Goal: Task Accomplishment & Management: Complete application form

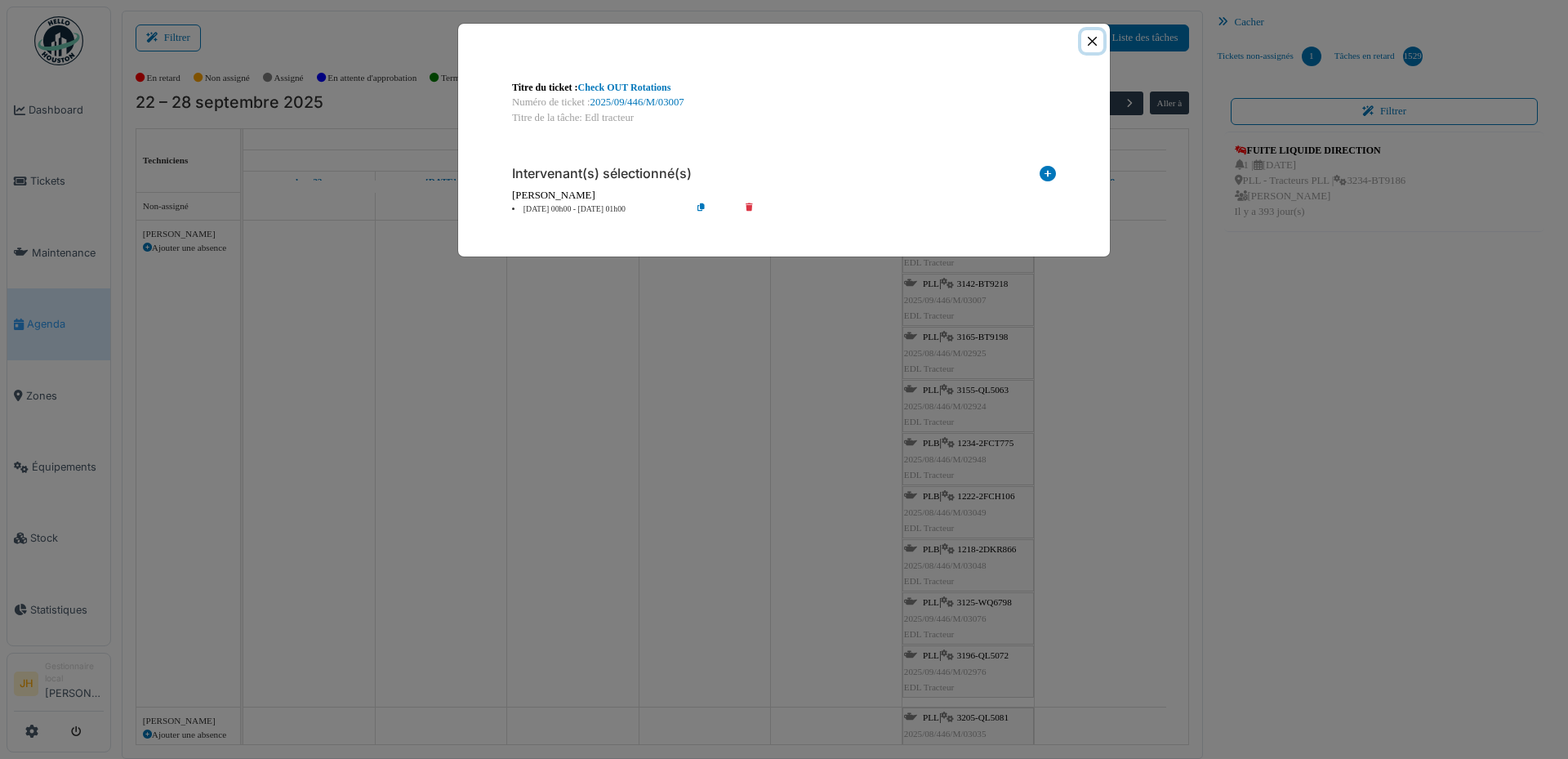
click at [1094, 40] on button "Close" at bounding box center [1092, 41] width 22 height 22
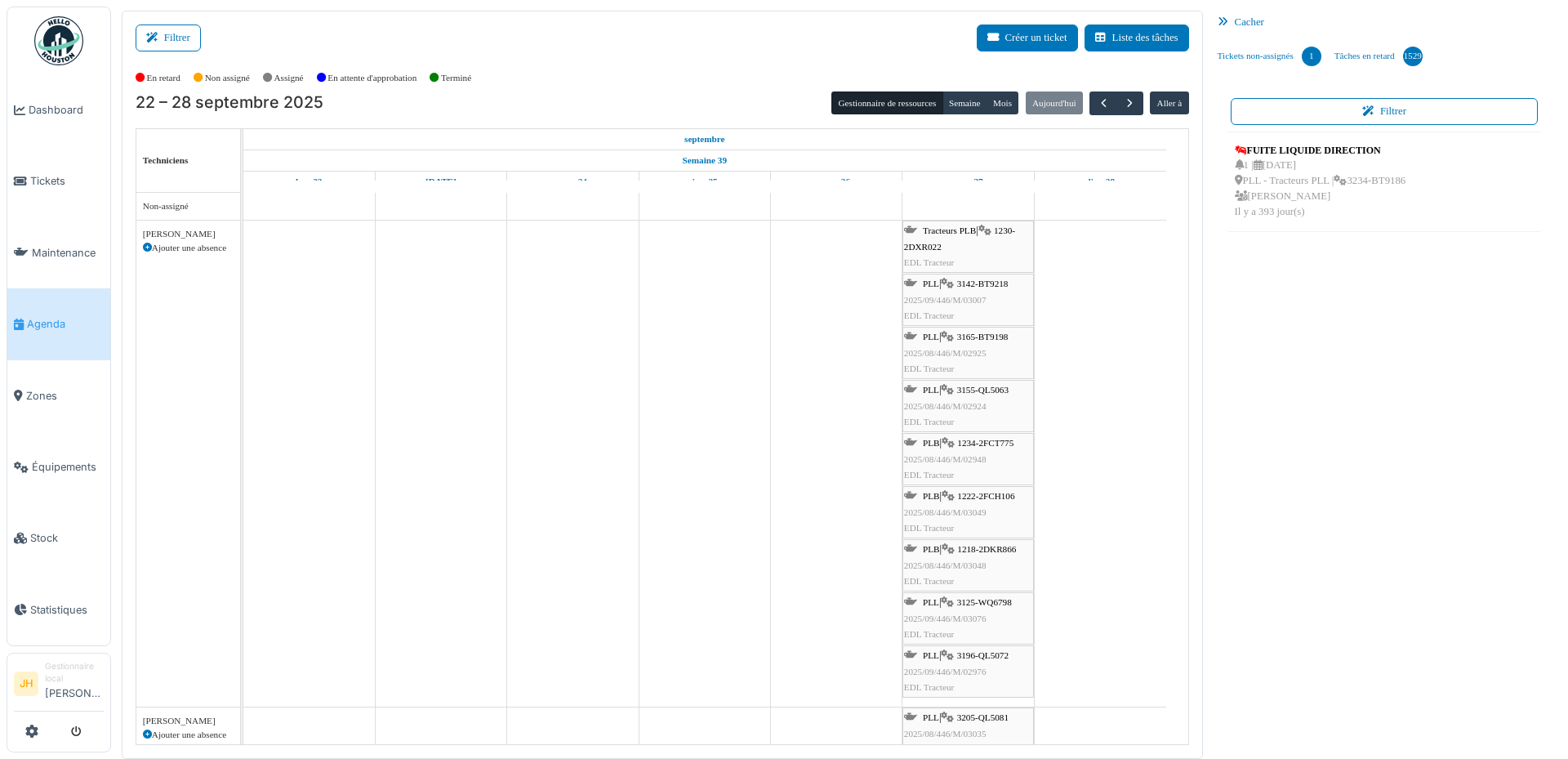
click at [66, 308] on link "Agenda" at bounding box center [59, 323] width 103 height 71
drag, startPoint x: 989, startPoint y: 280, endPoint x: 1090, endPoint y: 285, distance: 101.1
click at [243, 285] on div "Tracteurs PLB | 1230-2DXR022 EDL Tracteur PLL | 3142-BT9218 2025/09/446/M/03007…" at bounding box center [243, 463] width 0 height 486
drag, startPoint x: 1100, startPoint y: 249, endPoint x: 995, endPoint y: 289, distance: 112.4
click at [243, 289] on div "Tracteurs PLB | 1230-2DXR022 EDL Tracteur PLL | 3142-BT9218 2025/09/446/M/03007…" at bounding box center [243, 437] width 0 height 433
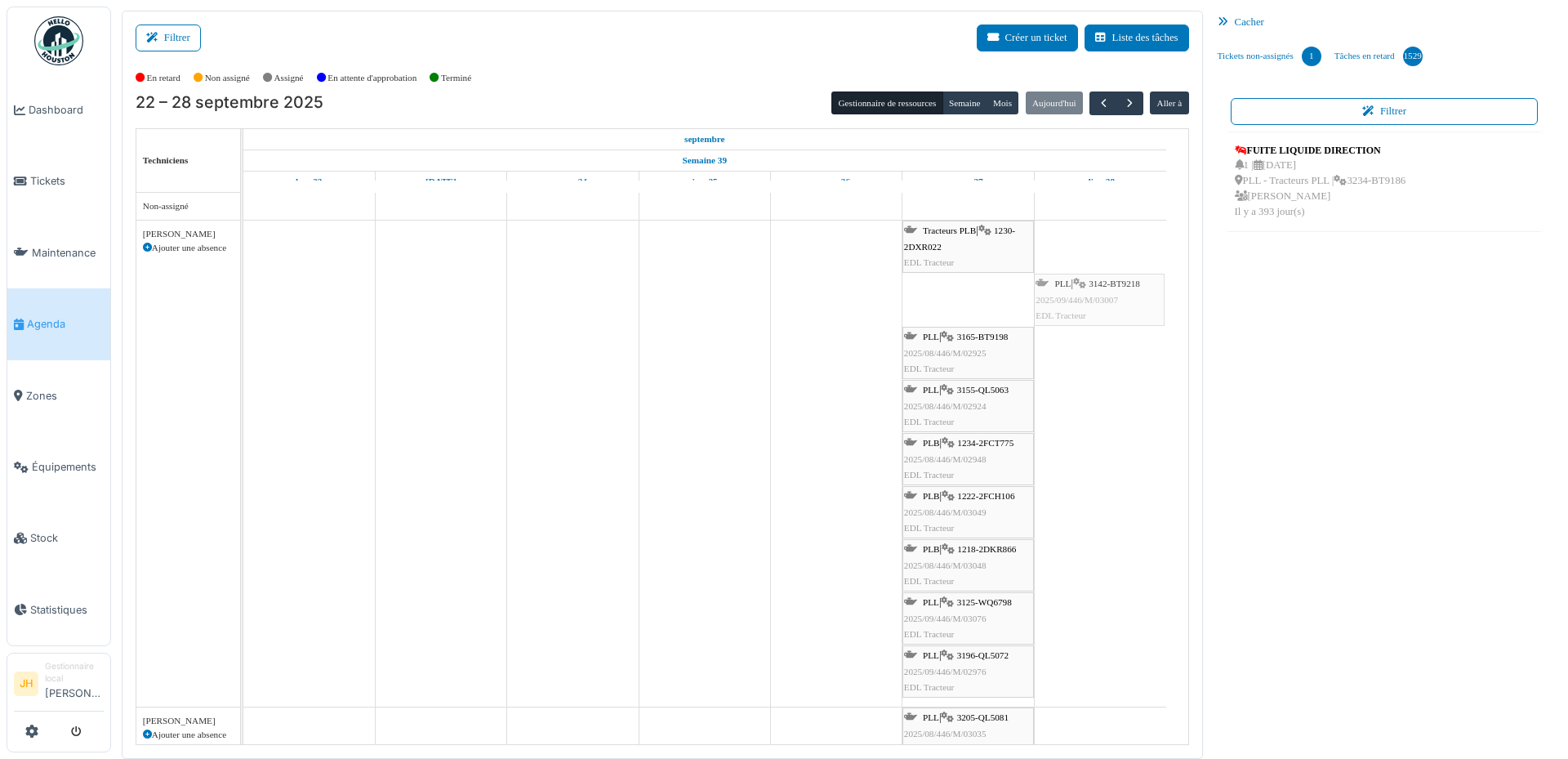
drag, startPoint x: 993, startPoint y: 294, endPoint x: 1068, endPoint y: 294, distance: 75.0
click at [243, 292] on div "Tracteurs PLB | 1230-2DXR022 EDL Tracteur PLL | 3142-BT9218 2025/09/446/M/03007…" at bounding box center [243, 463] width 0 height 486
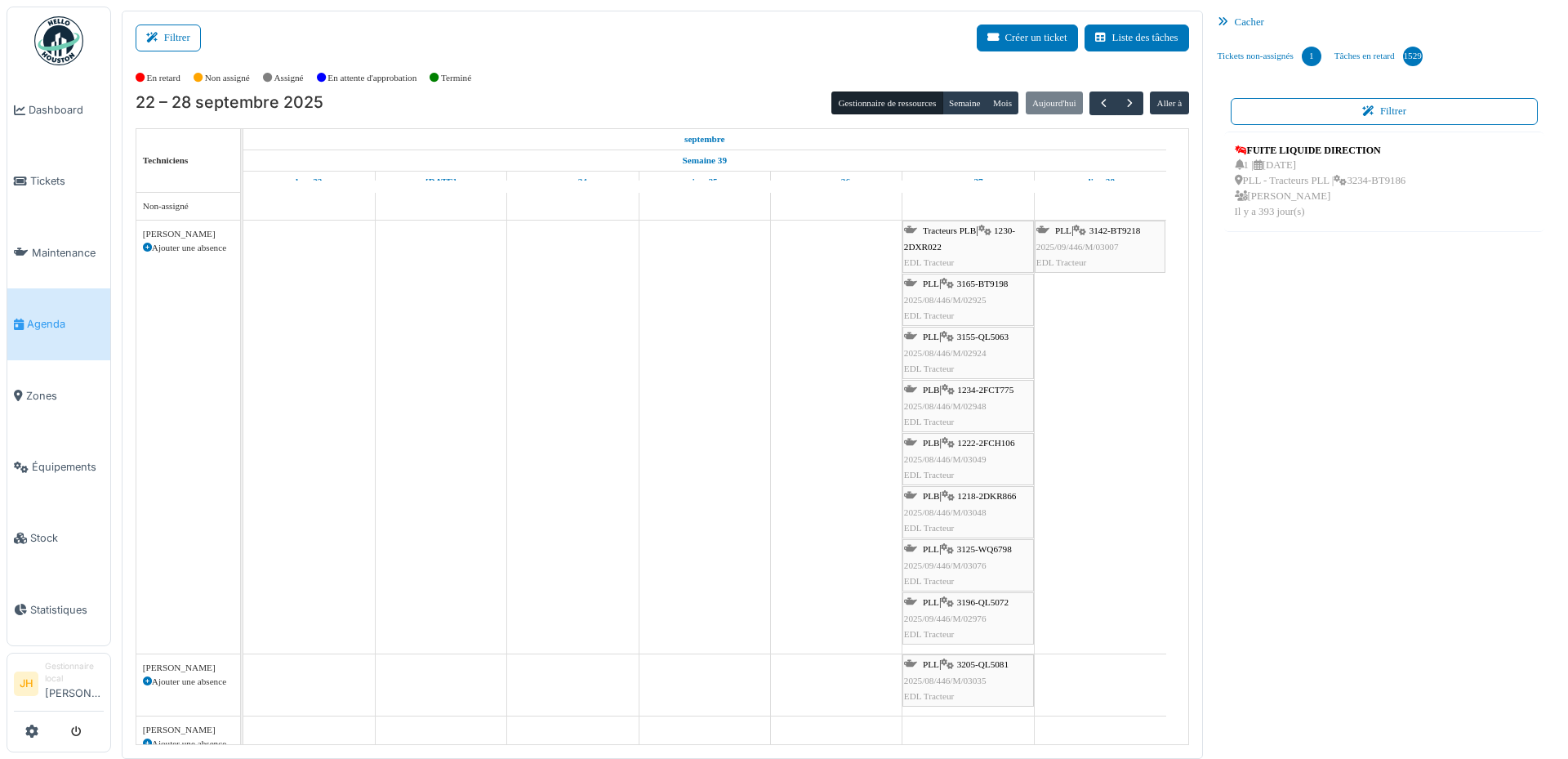
click at [1105, 230] on span "3142-BT9218" at bounding box center [1115, 231] width 51 height 10
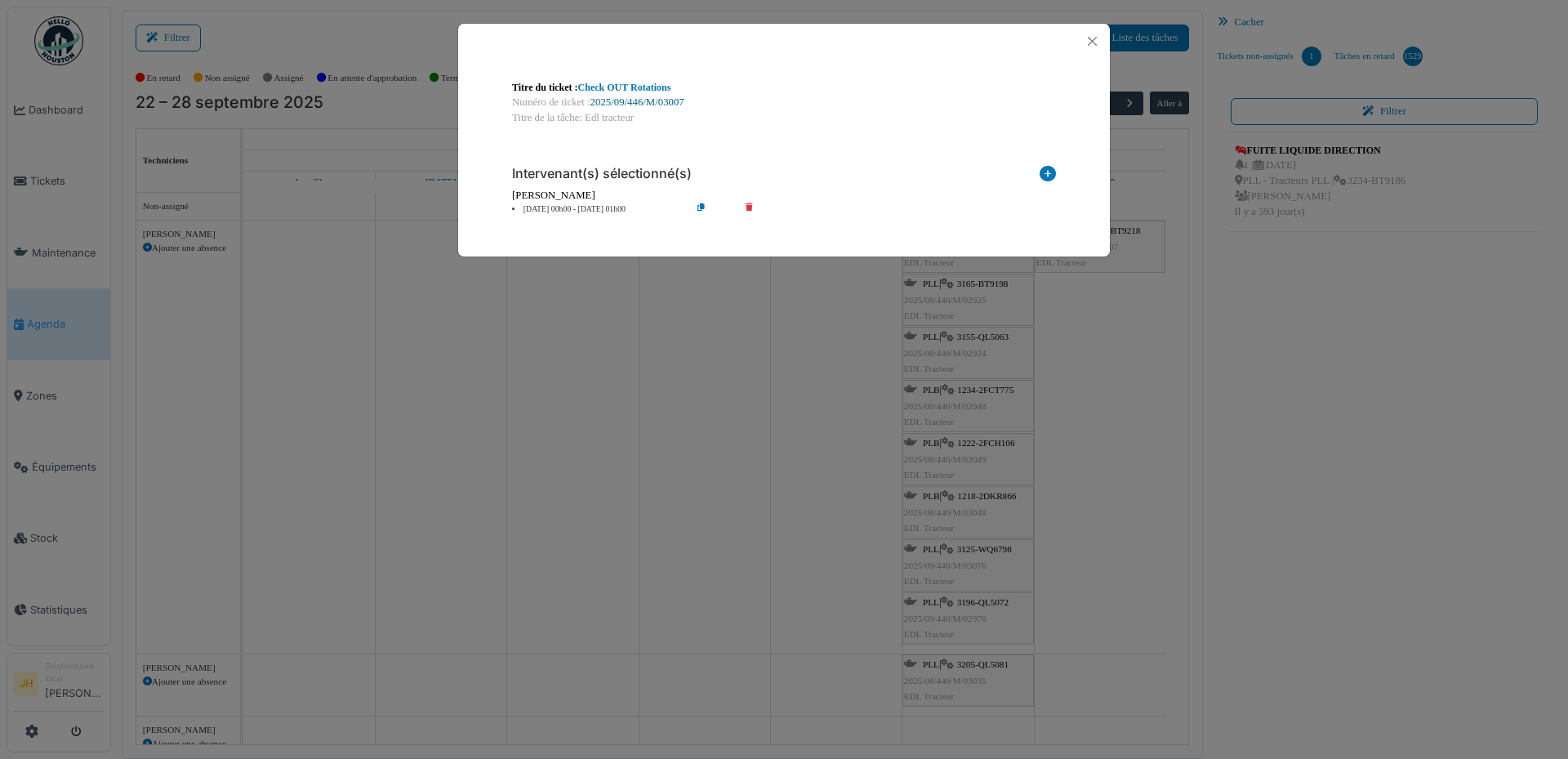
click at [623, 100] on link "2025/09/446/M/03007" at bounding box center [637, 102] width 94 height 12
click at [1094, 35] on button "Close" at bounding box center [1092, 41] width 22 height 22
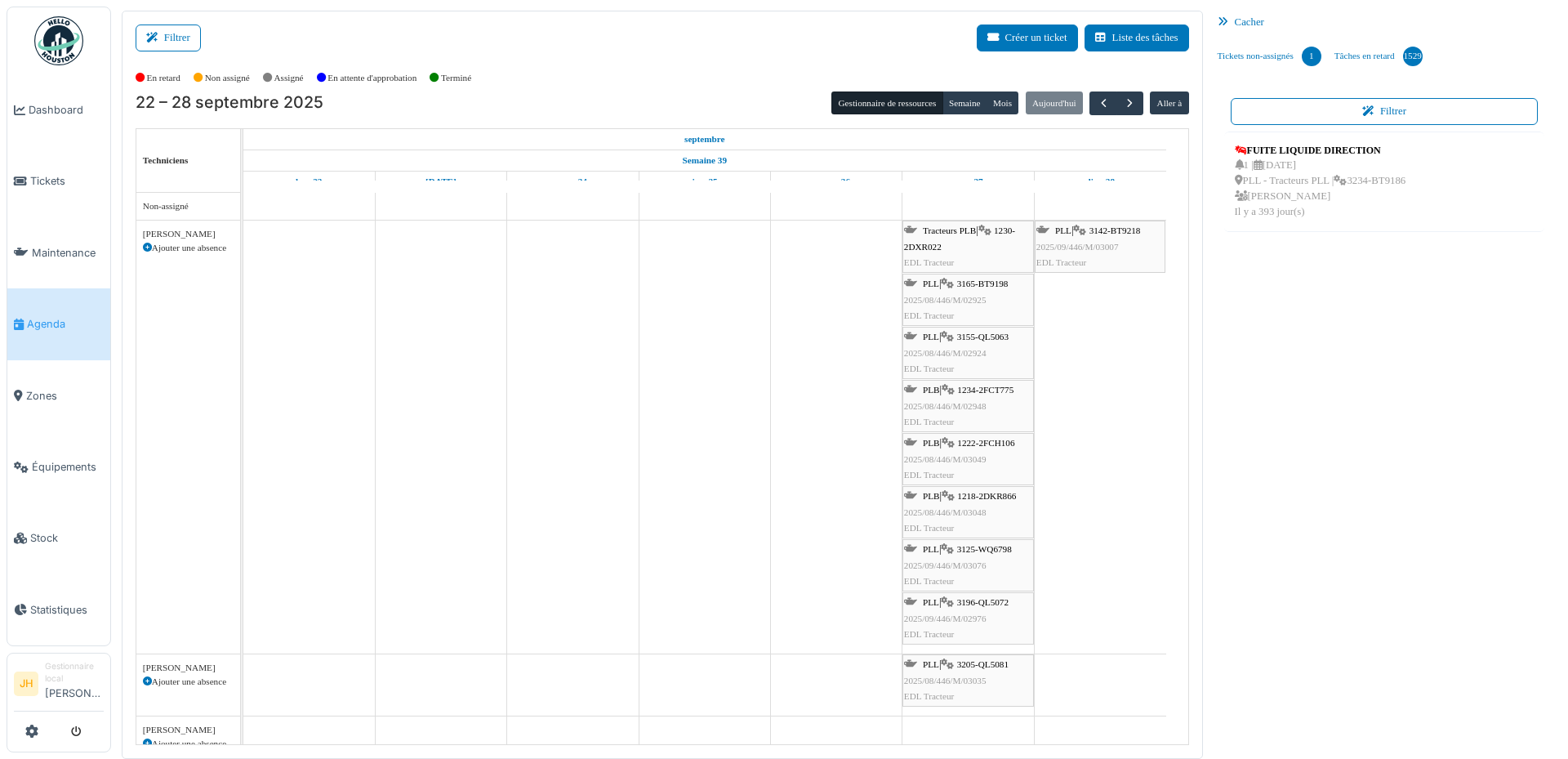
click at [49, 301] on link "Agenda" at bounding box center [59, 323] width 103 height 71
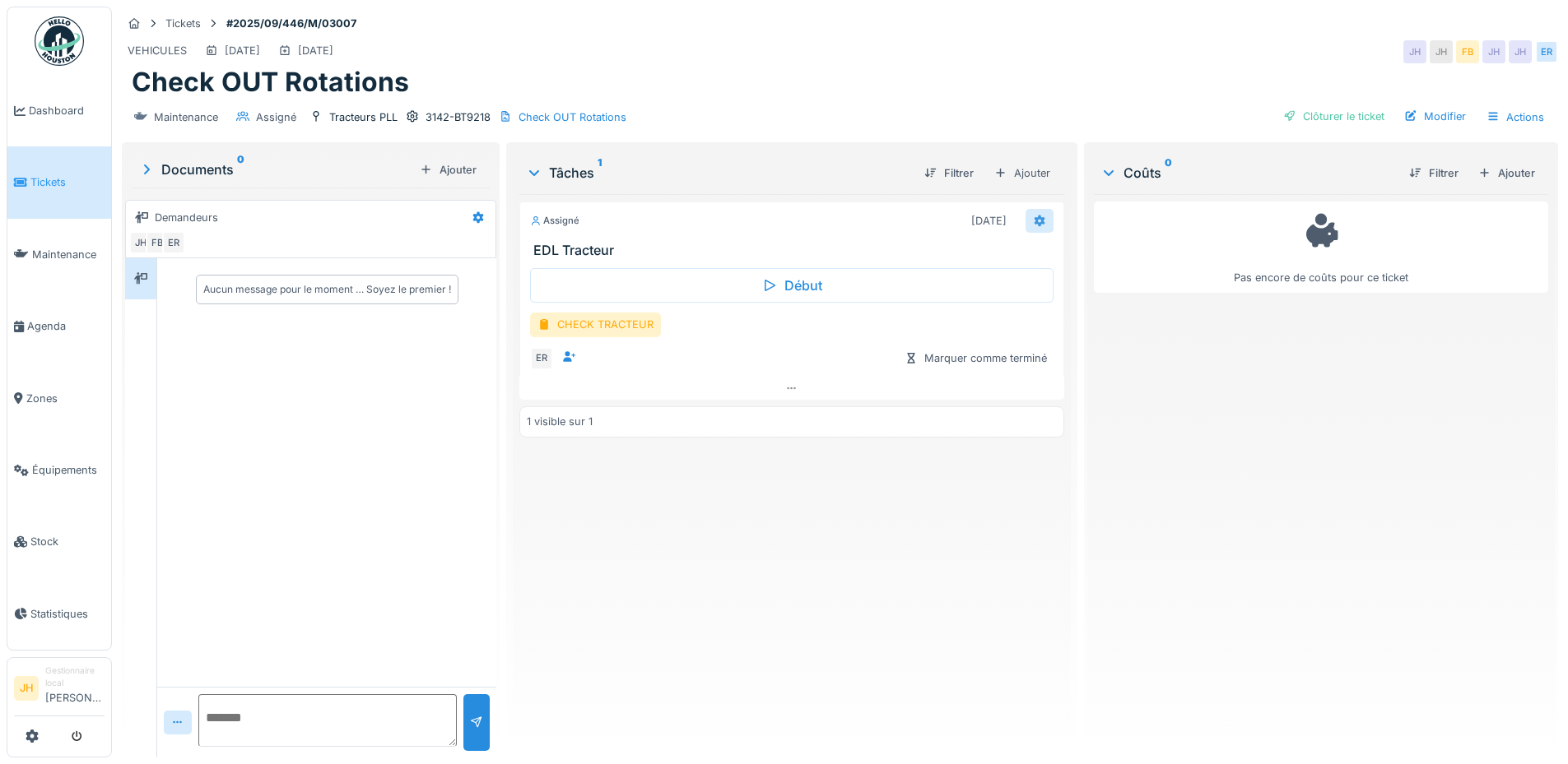
click at [1039, 220] on div at bounding box center [1039, 220] width 28 height 24
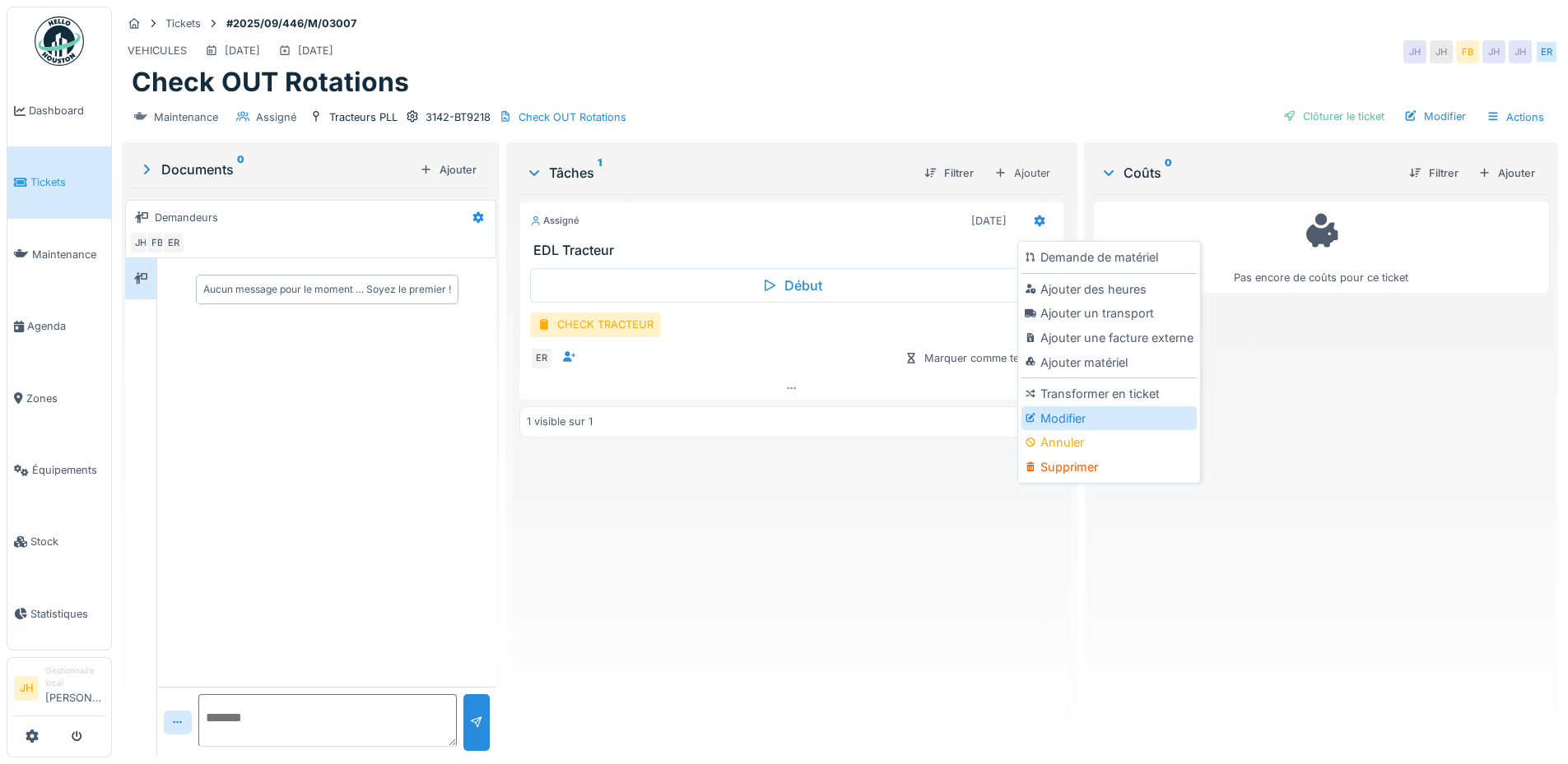
click at [1106, 413] on div "Modifier" at bounding box center [1109, 418] width 176 height 25
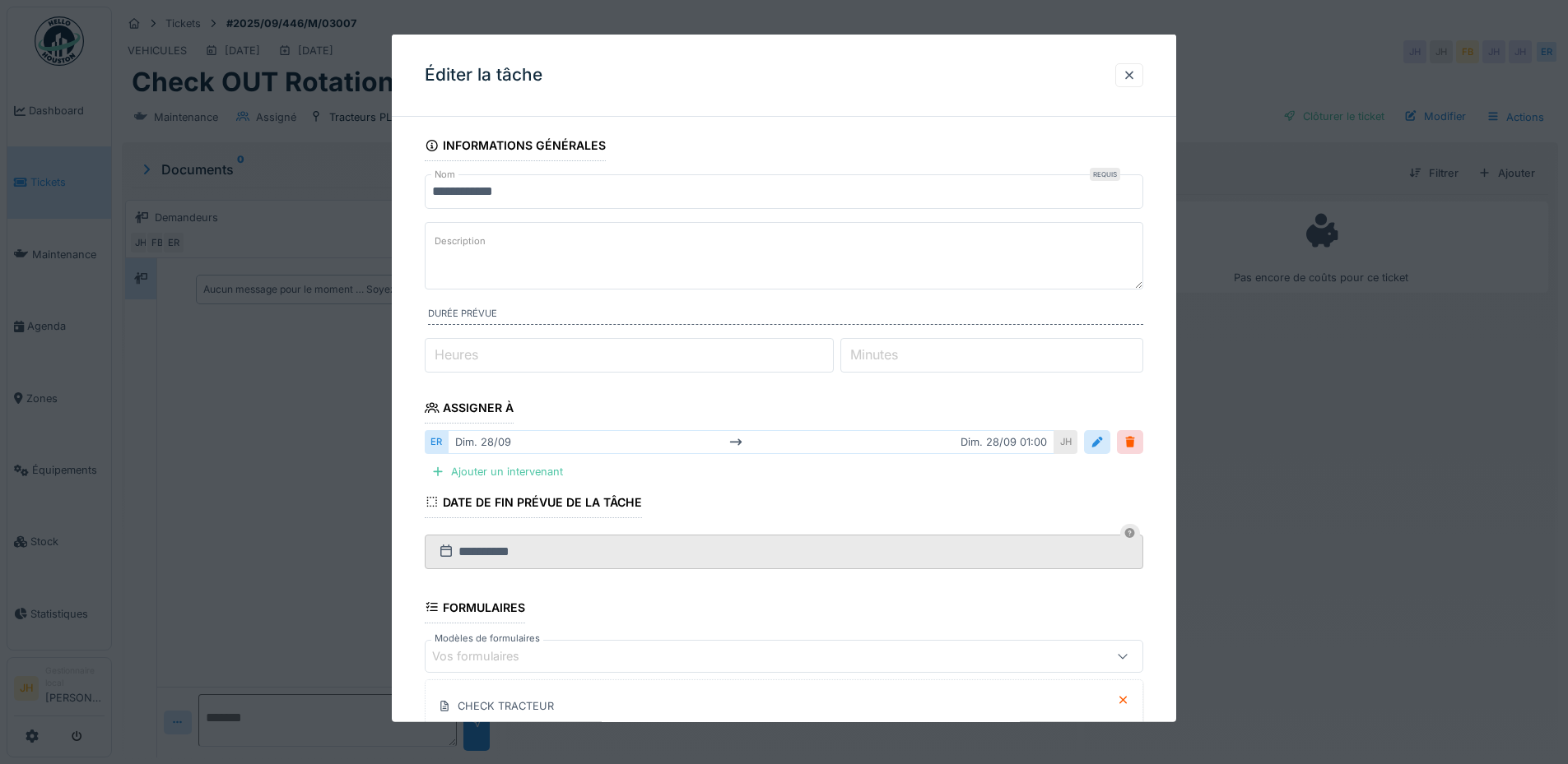
click at [1118, 447] on div at bounding box center [1113, 442] width 59 height 24
click at [1104, 447] on div at bounding box center [1097, 442] width 14 height 15
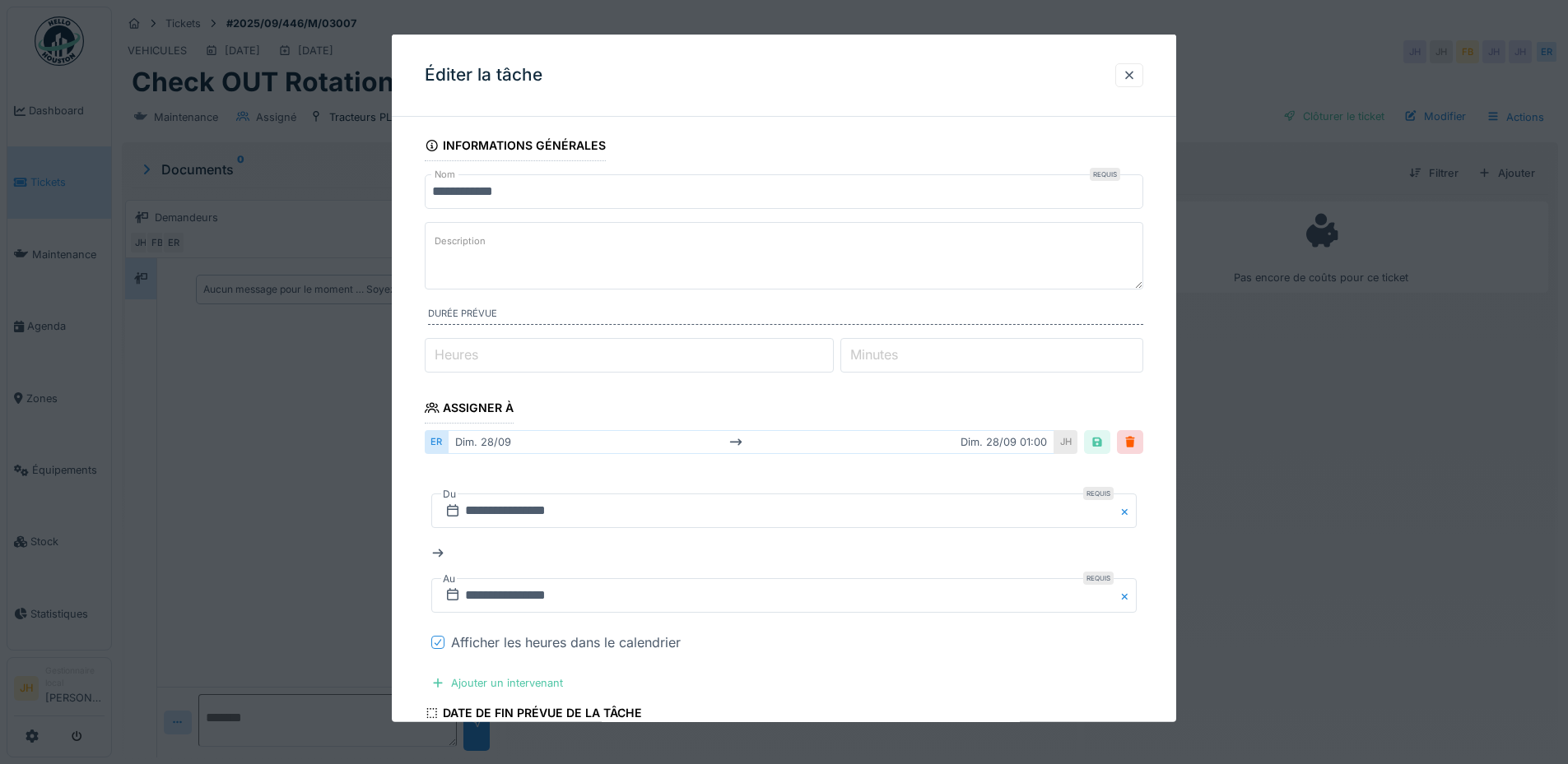
click at [430, 644] on div "**********" at bounding box center [783, 565] width 719 height 202
click at [440, 640] on icon at bounding box center [438, 643] width 10 height 8
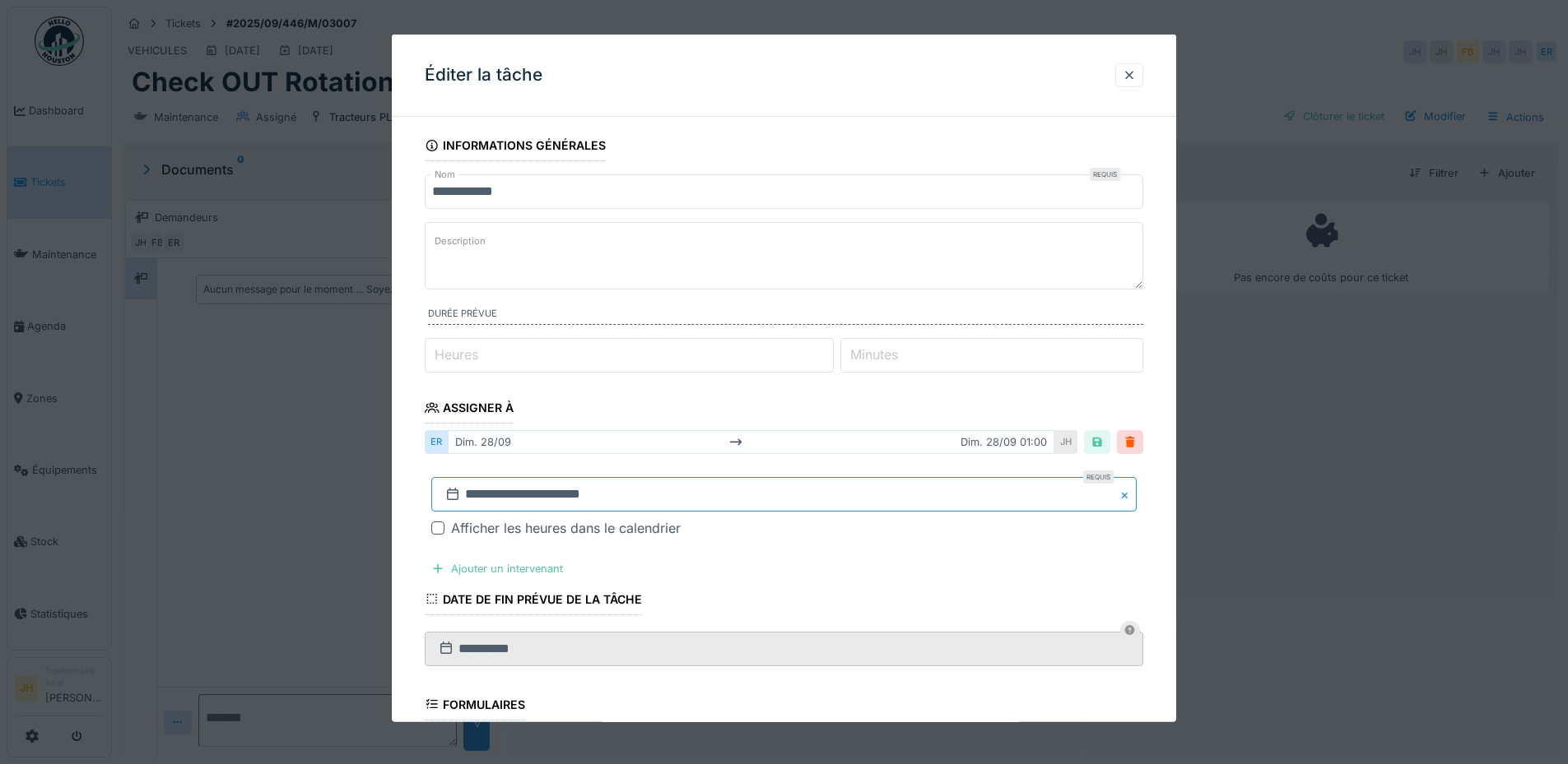
click at [530, 499] on input "**********" at bounding box center [783, 494] width 705 height 35
click at [869, 270] on span "Next Month" at bounding box center [869, 273] width 0 height 20
click at [837, 394] on div "18" at bounding box center [841, 396] width 22 height 22
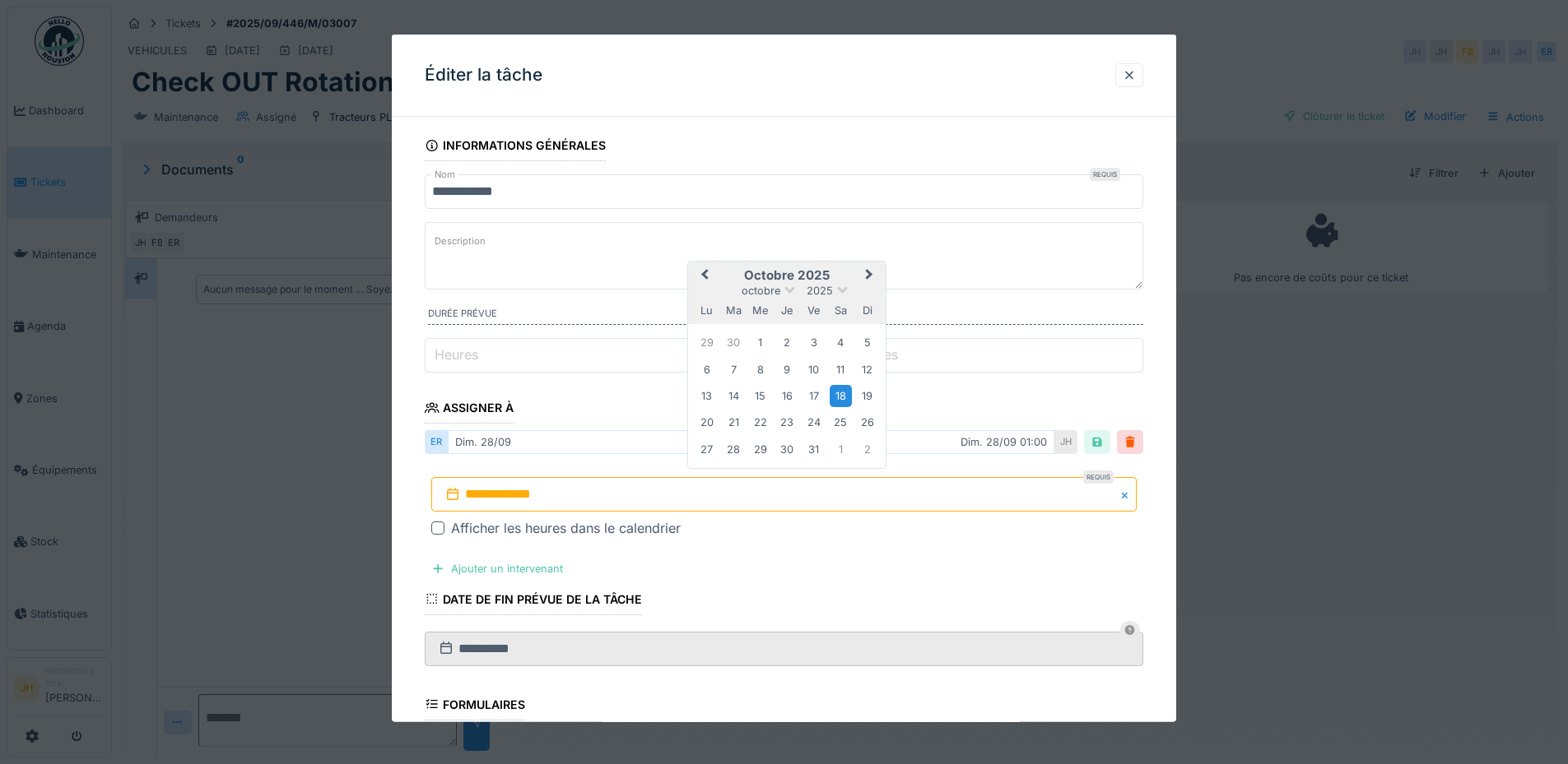
click at [837, 392] on div "18" at bounding box center [841, 396] width 22 height 22
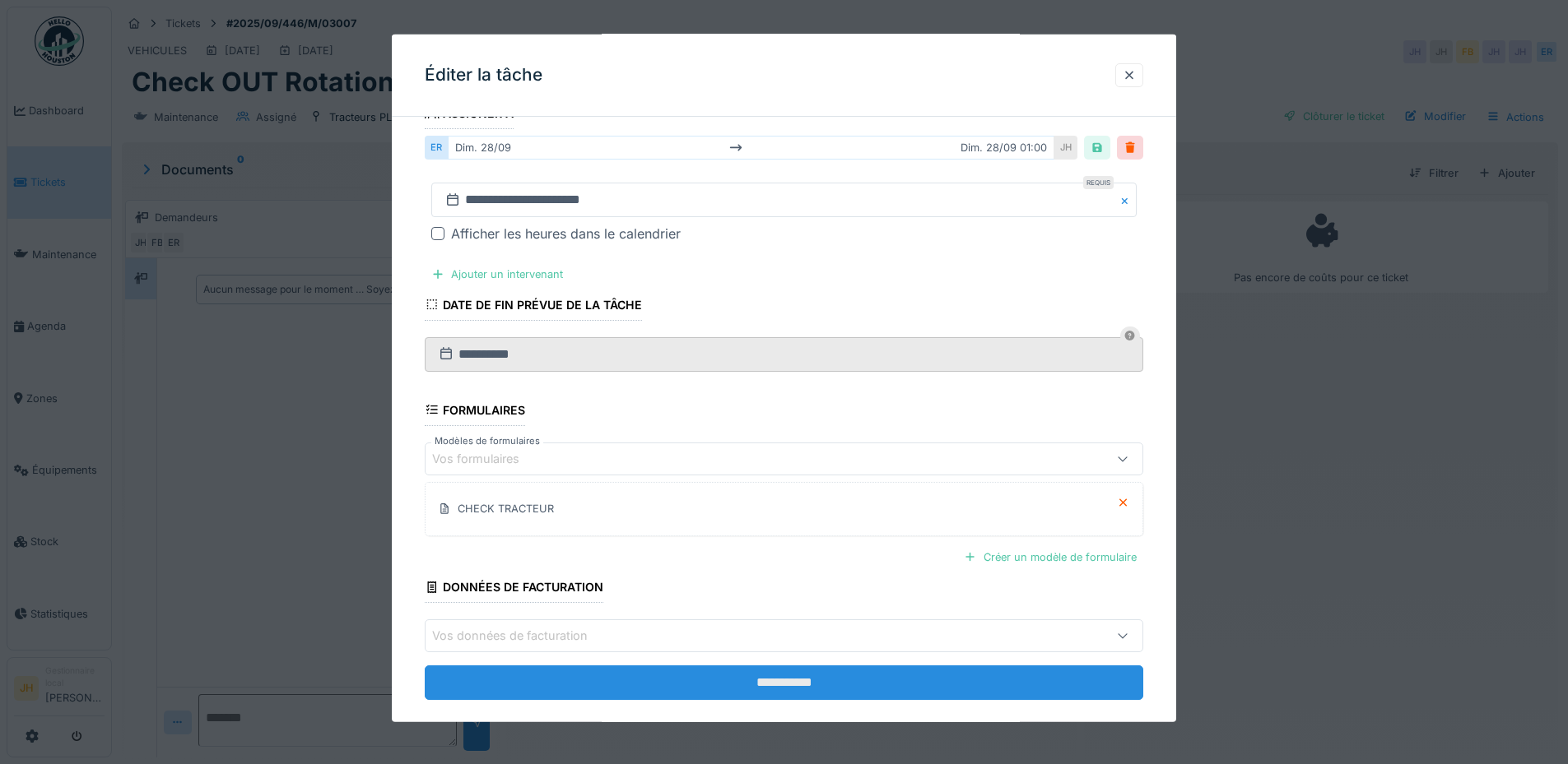
scroll to position [318, 0]
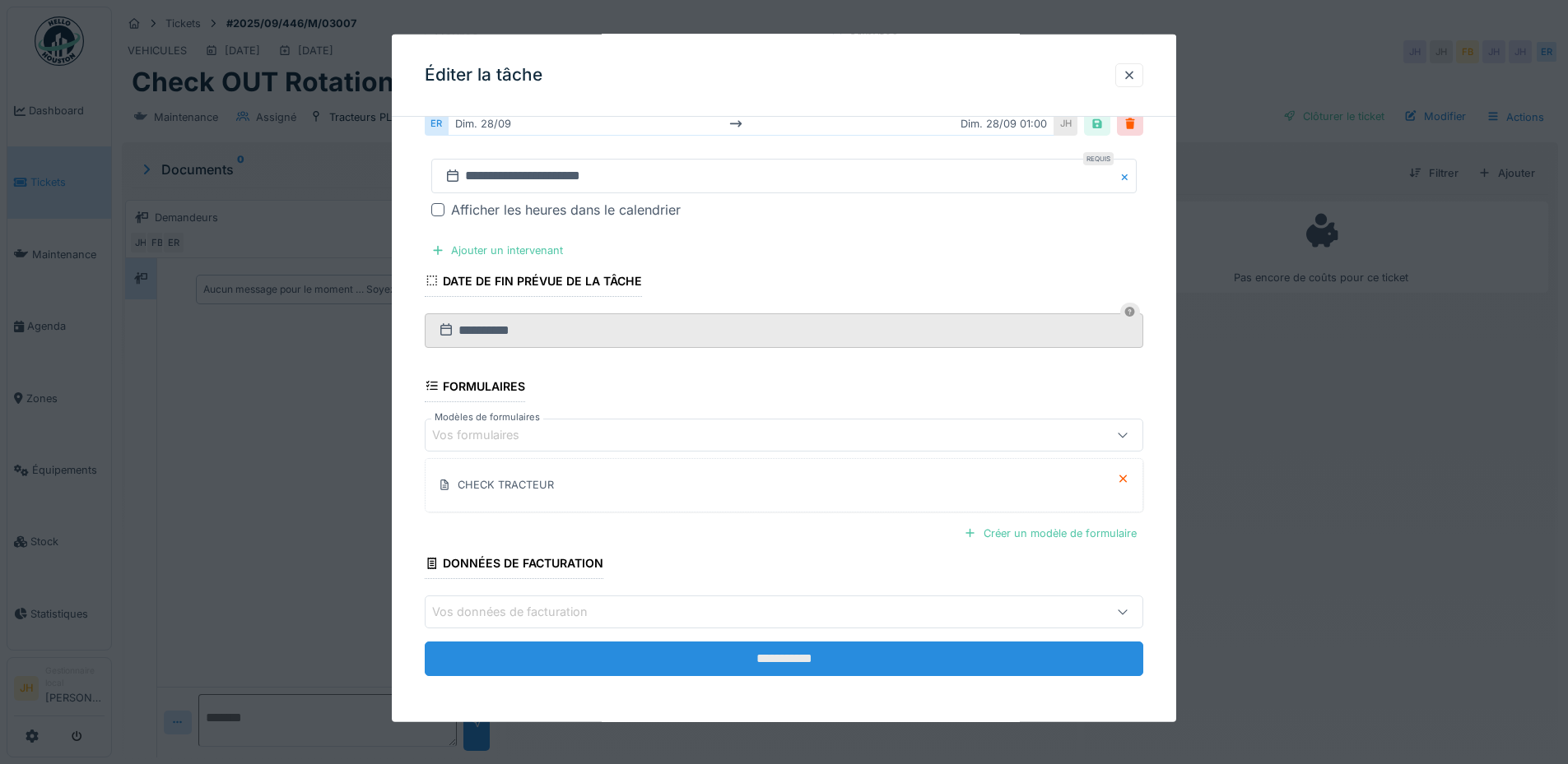
click at [728, 654] on input "**********" at bounding box center [783, 659] width 719 height 35
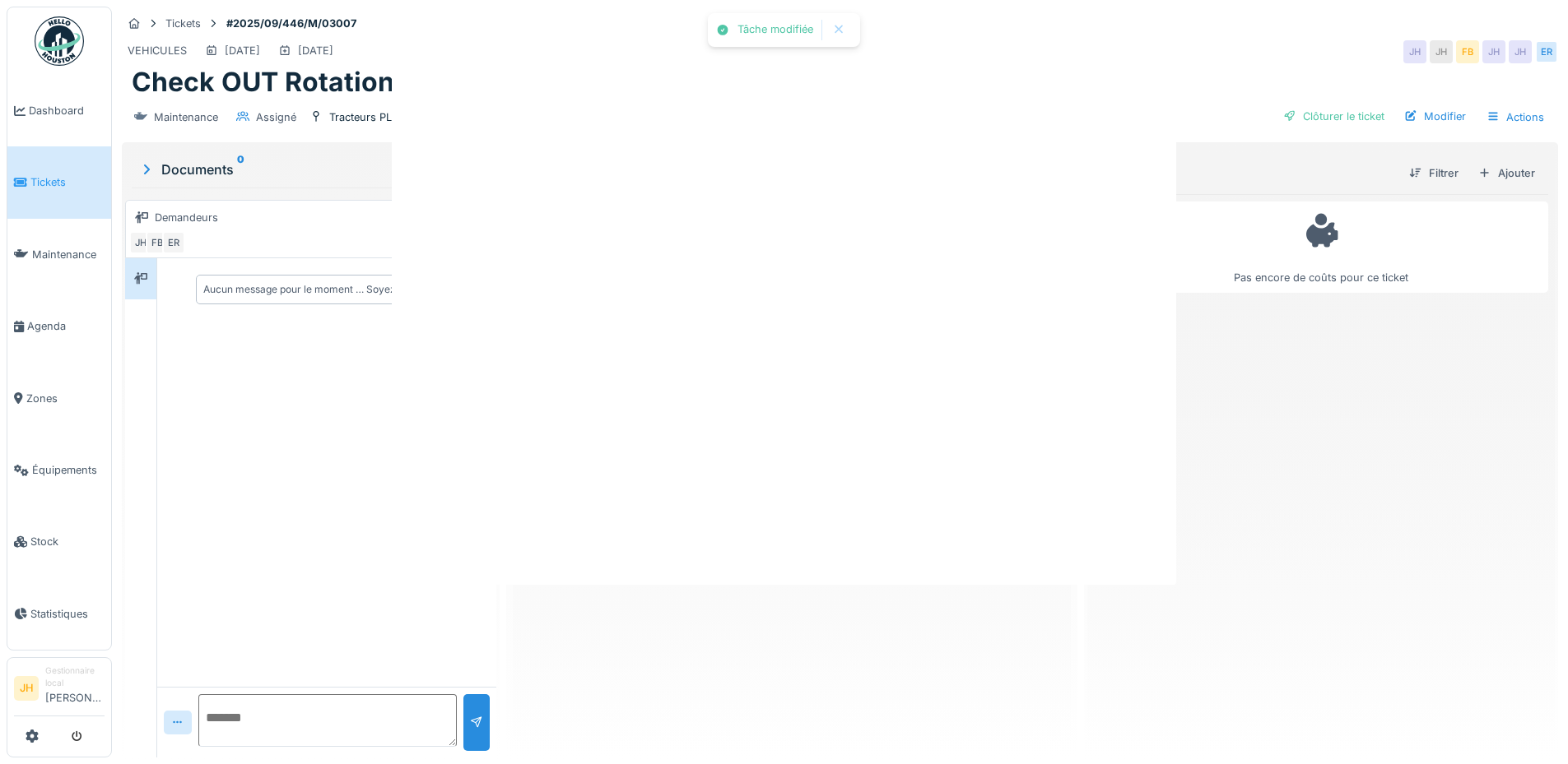
scroll to position [0, 0]
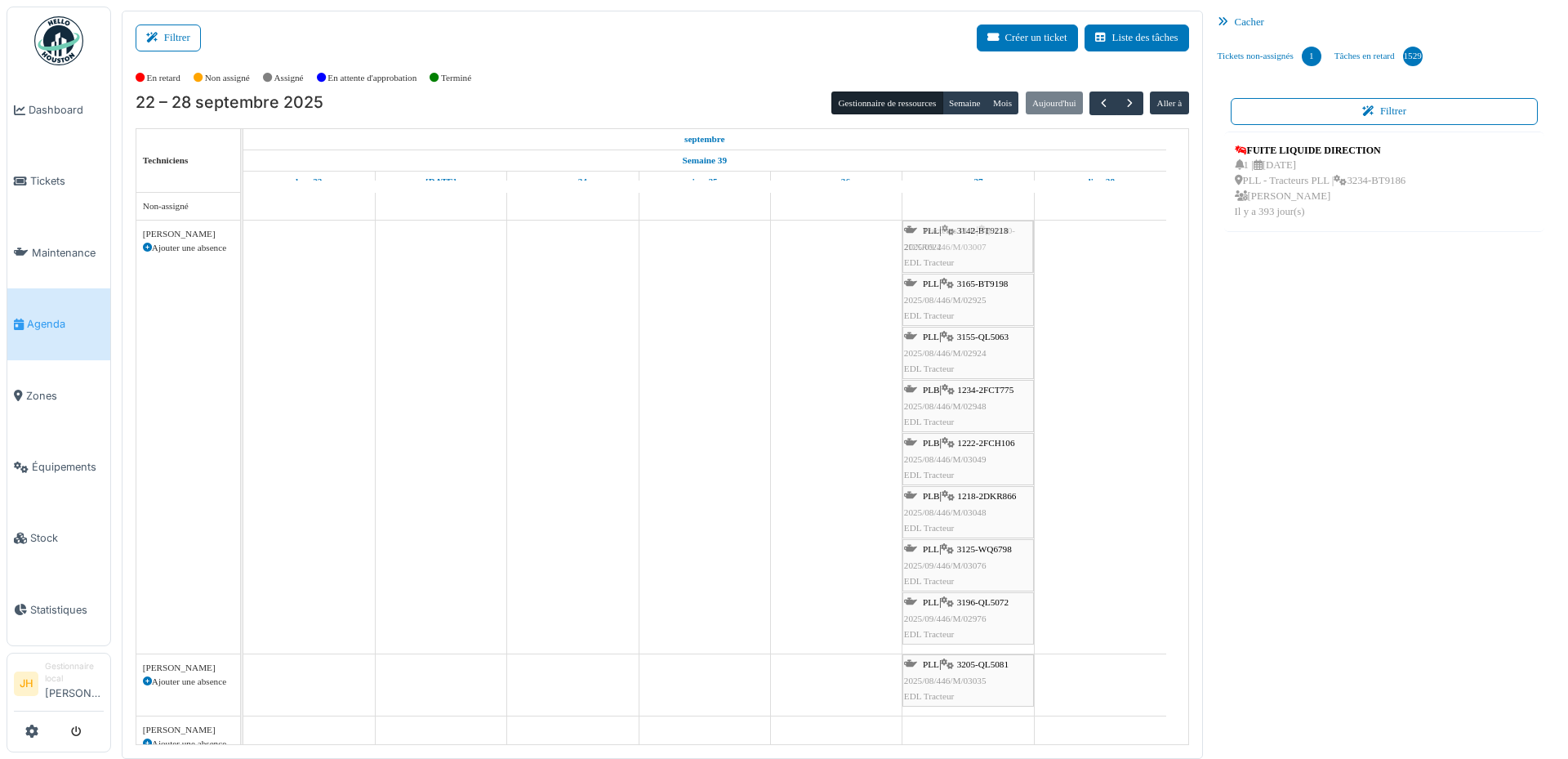
drag, startPoint x: 1112, startPoint y: 240, endPoint x: 989, endPoint y: 316, distance: 144.6
click at [243, 316] on div "Tracteurs PLB | 1230-2DXR022 EDL Tracteur PLL | 3142-BT9218 2025/09/446/M/03007…" at bounding box center [243, 437] width 0 height 433
click at [991, 284] on span "3142-BT9218" at bounding box center [983, 284] width 51 height 10
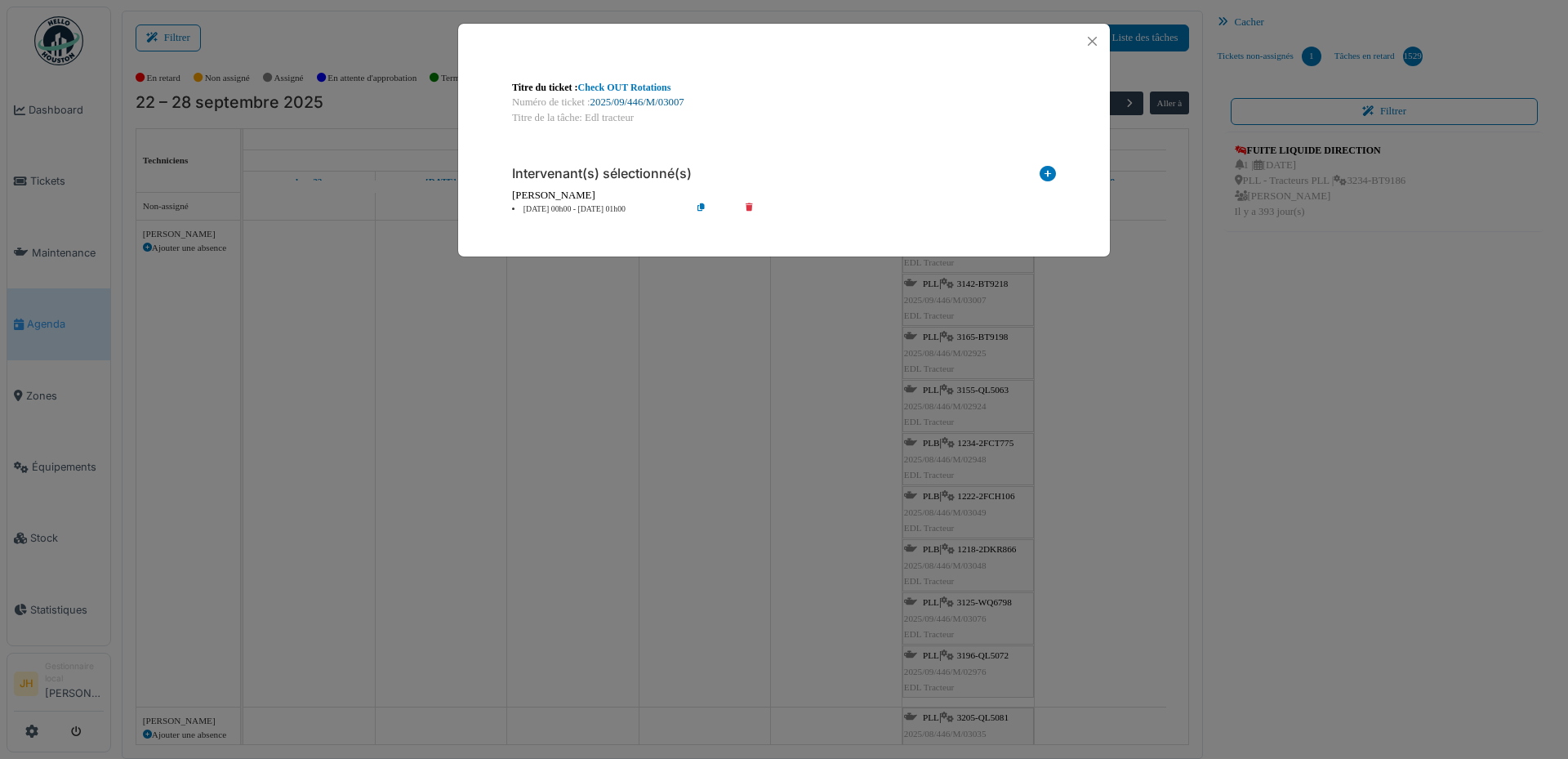
click at [665, 106] on link "2025/09/446/M/03007" at bounding box center [637, 102] width 94 height 12
click at [1093, 40] on button "Close" at bounding box center [1092, 41] width 22 height 22
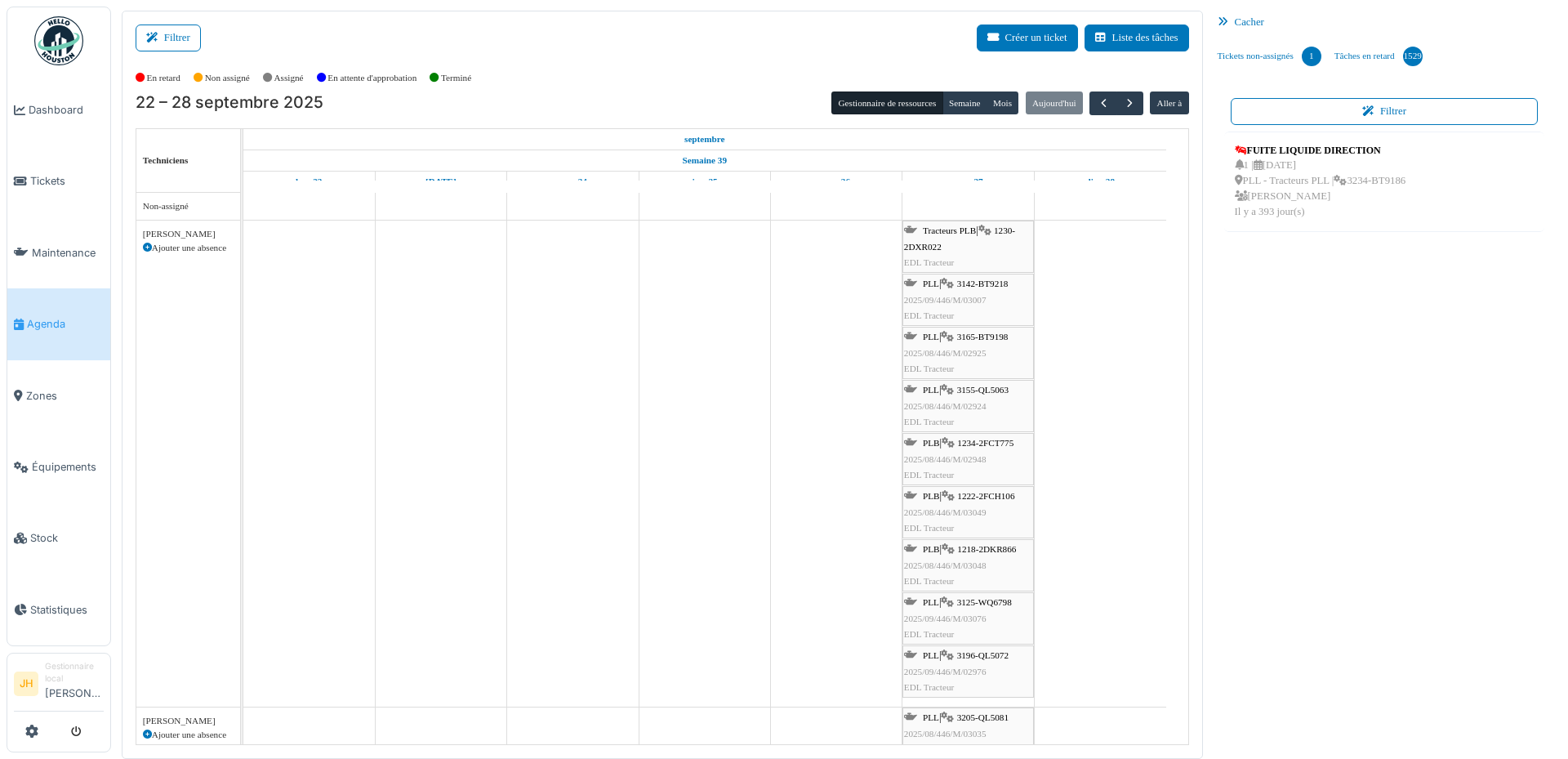
click at [60, 316] on span "Agenda" at bounding box center [65, 323] width 77 height 15
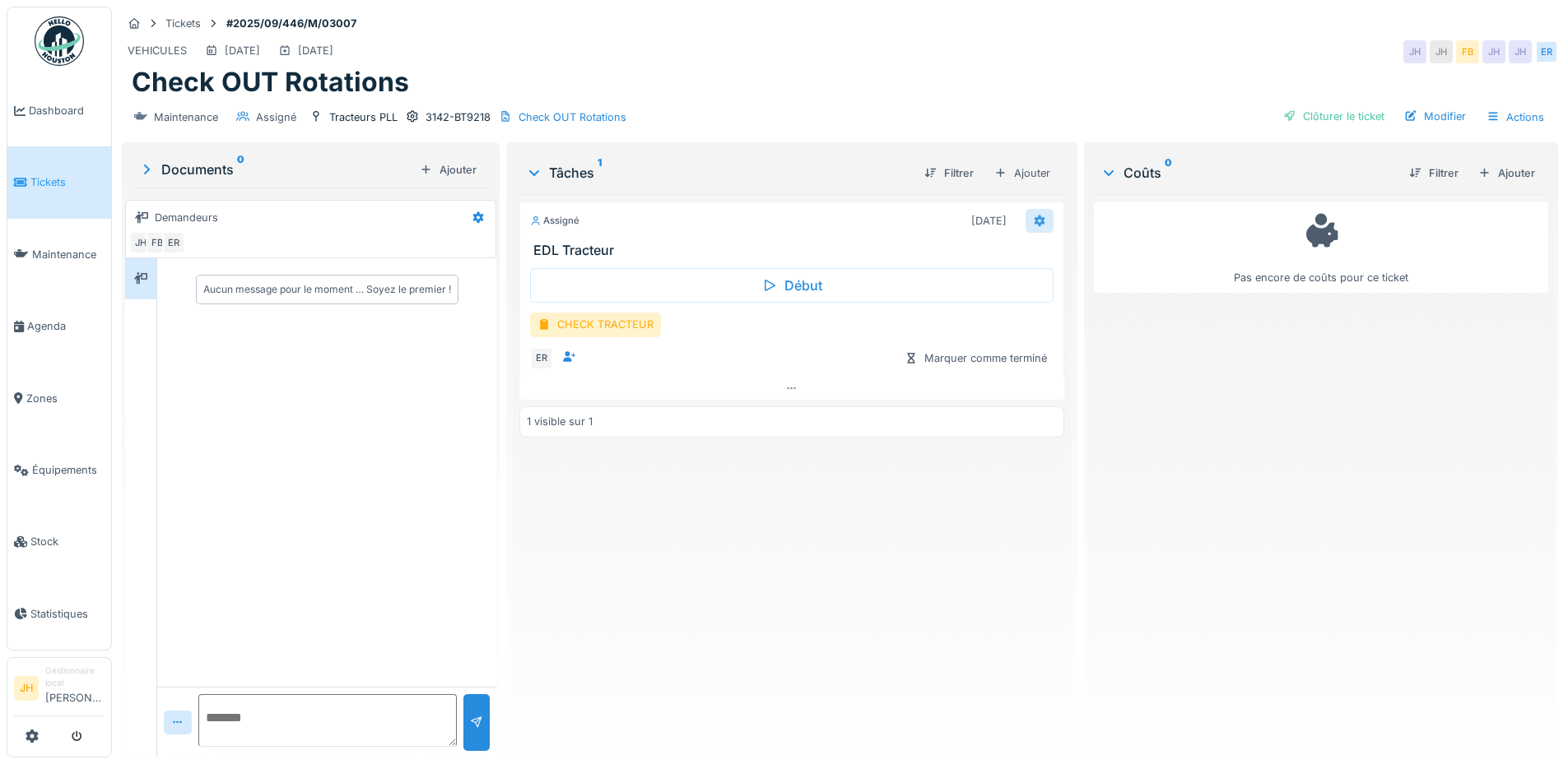
click at [1034, 224] on icon at bounding box center [1039, 220] width 11 height 12
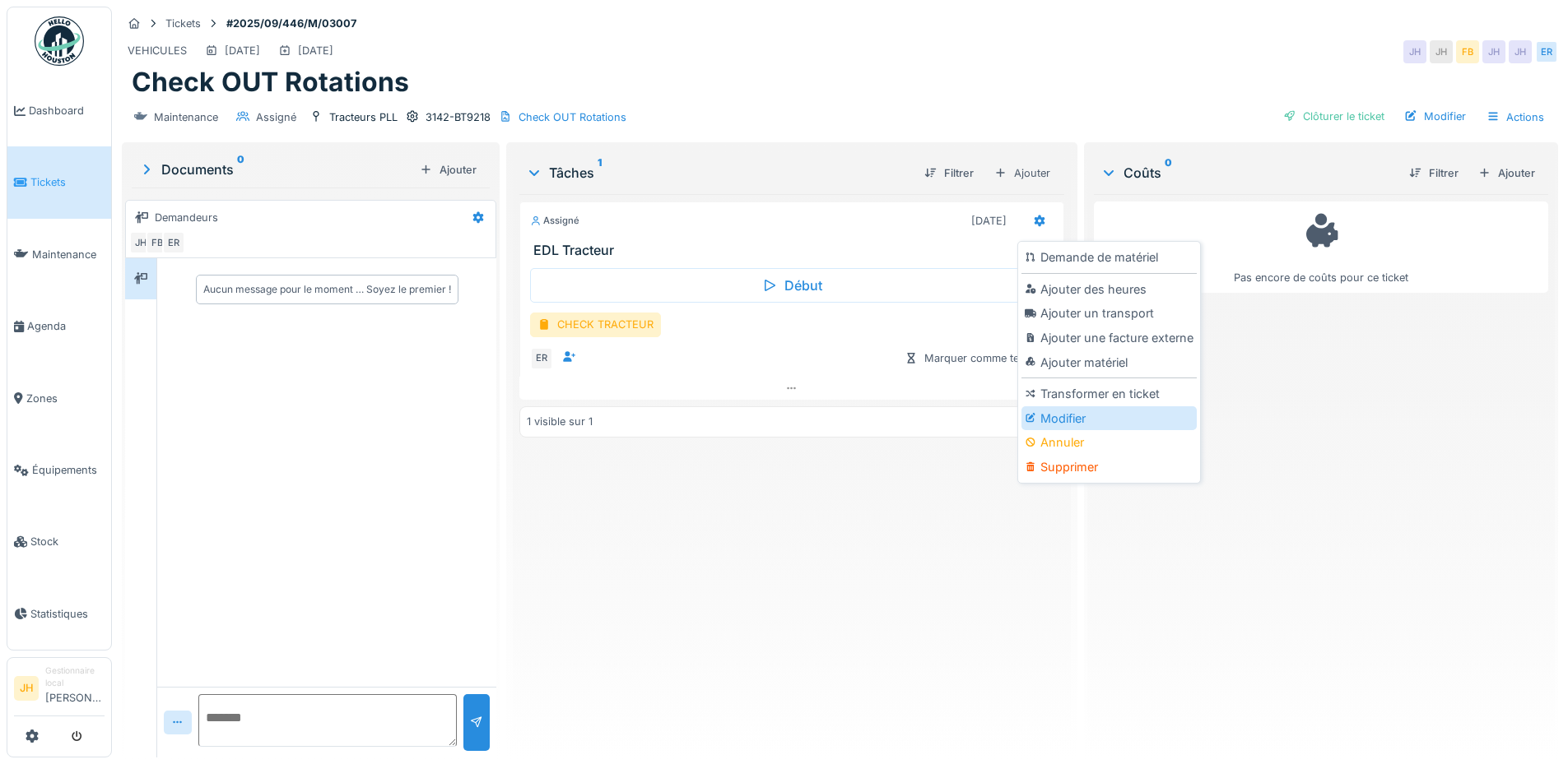
click at [1106, 422] on div "Modifier" at bounding box center [1109, 418] width 176 height 25
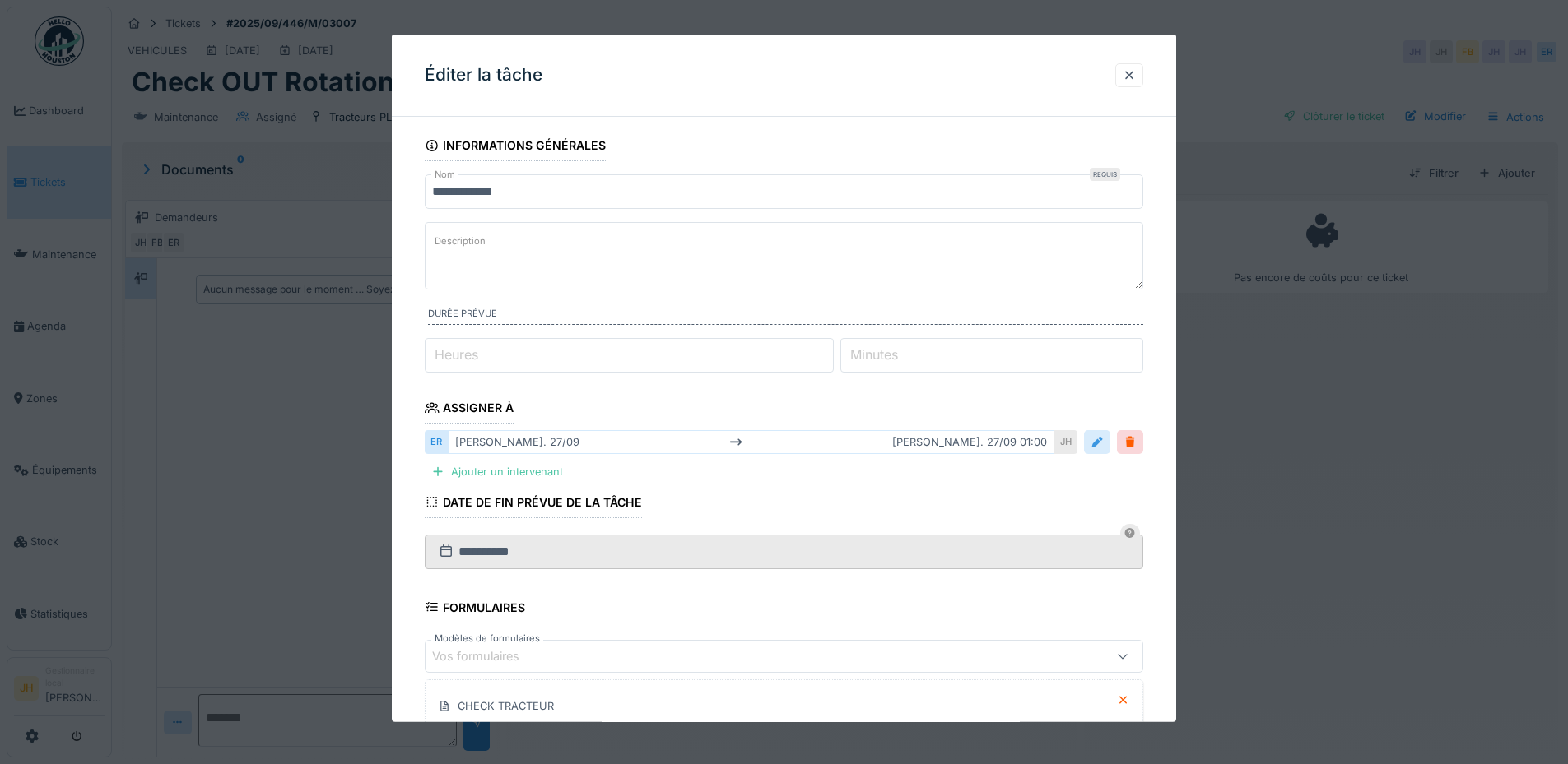
click at [1104, 438] on div at bounding box center [1097, 442] width 14 height 15
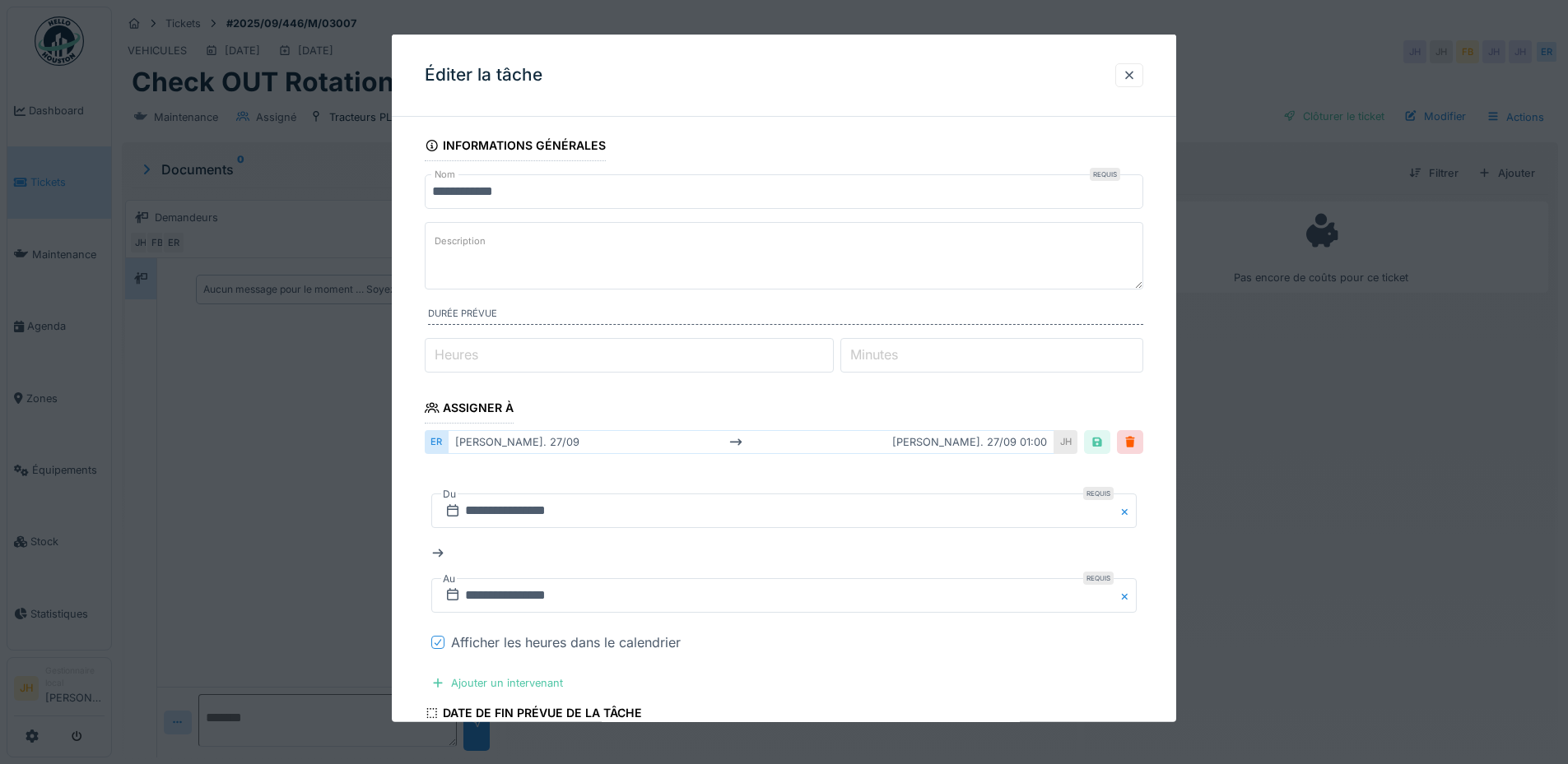
click at [439, 644] on icon at bounding box center [438, 643] width 10 height 8
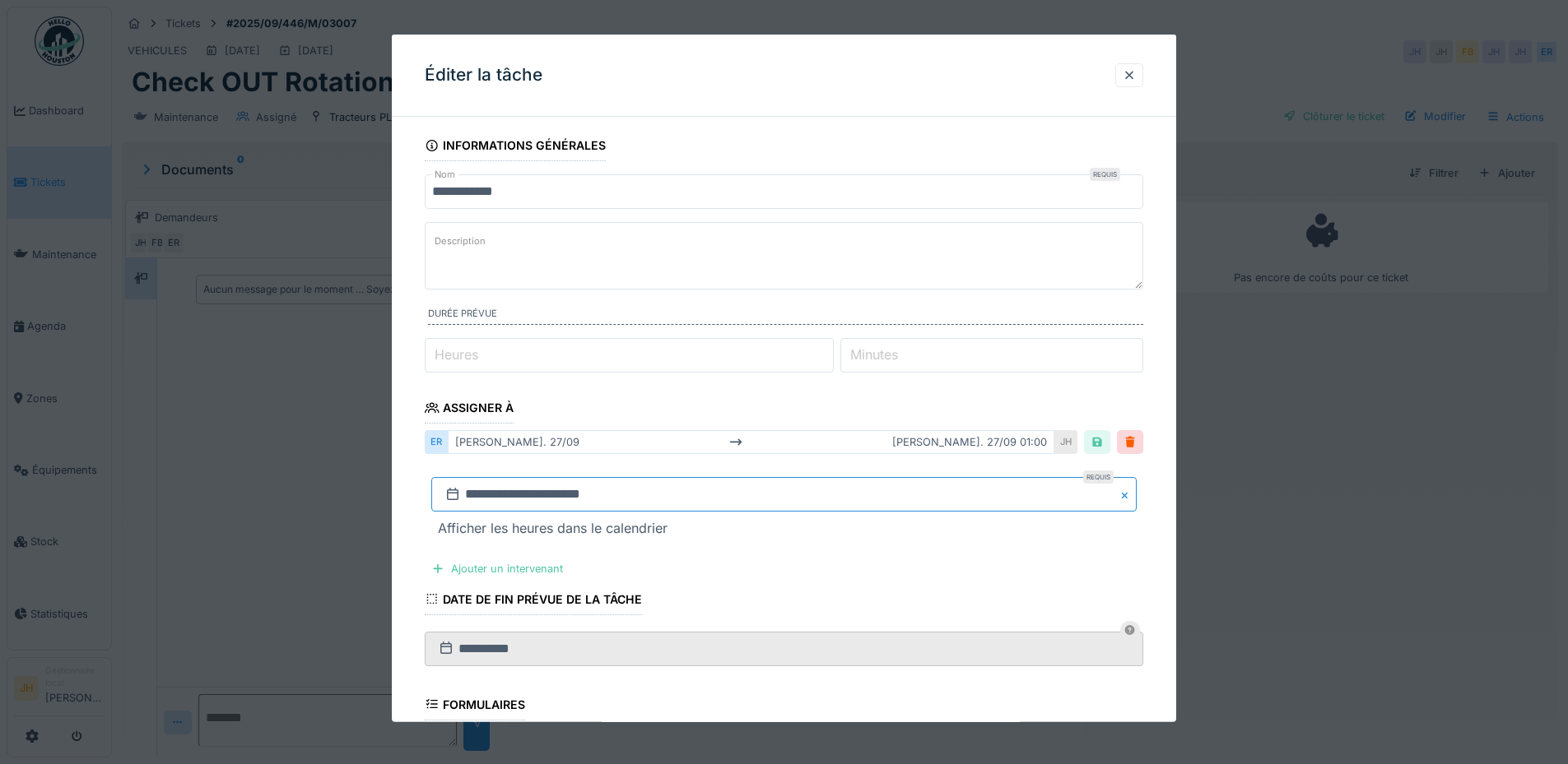
click at [522, 489] on input "**********" at bounding box center [783, 494] width 705 height 35
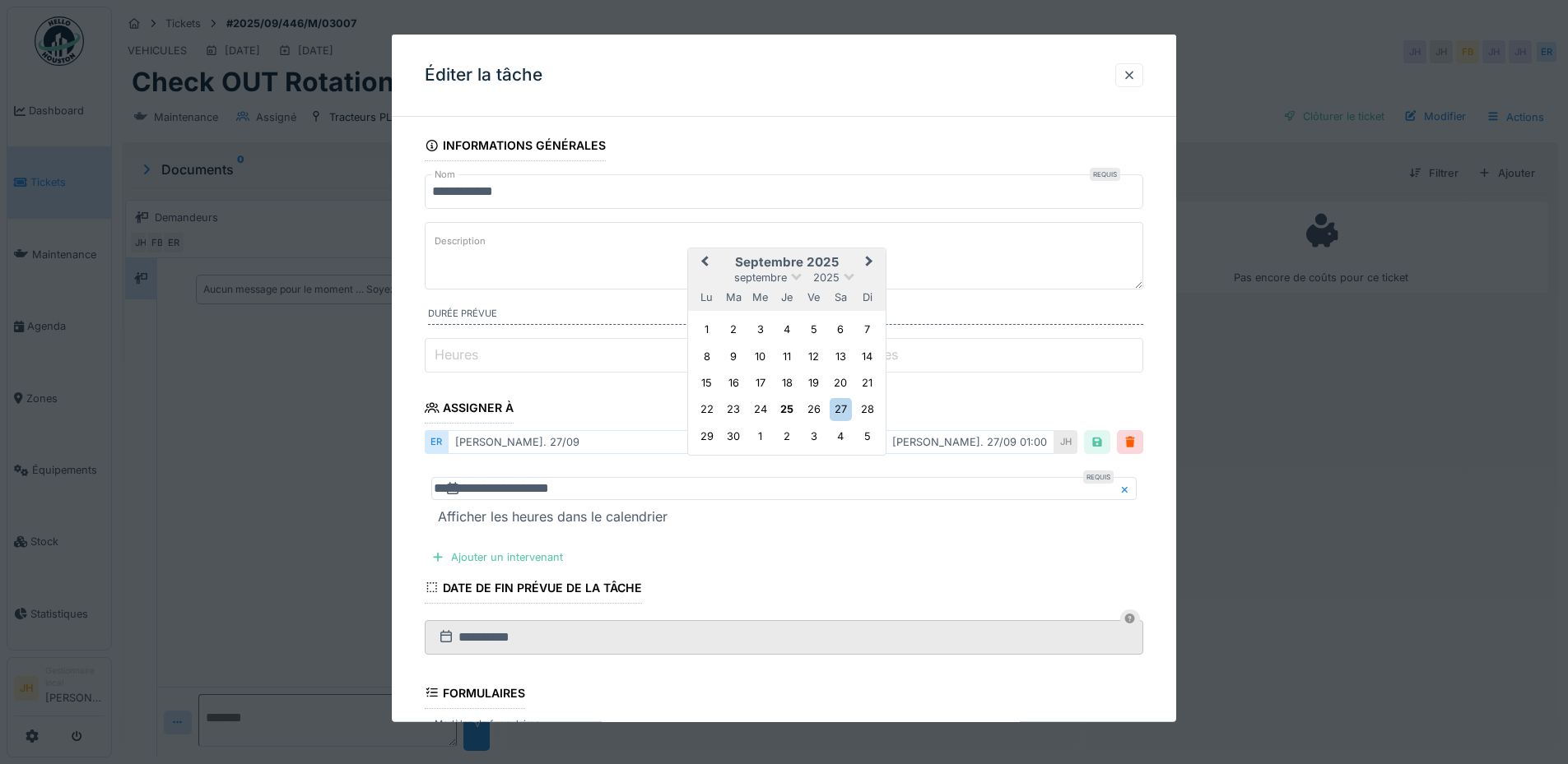
click at [869, 270] on span "Next Month" at bounding box center [869, 262] width 0 height 20
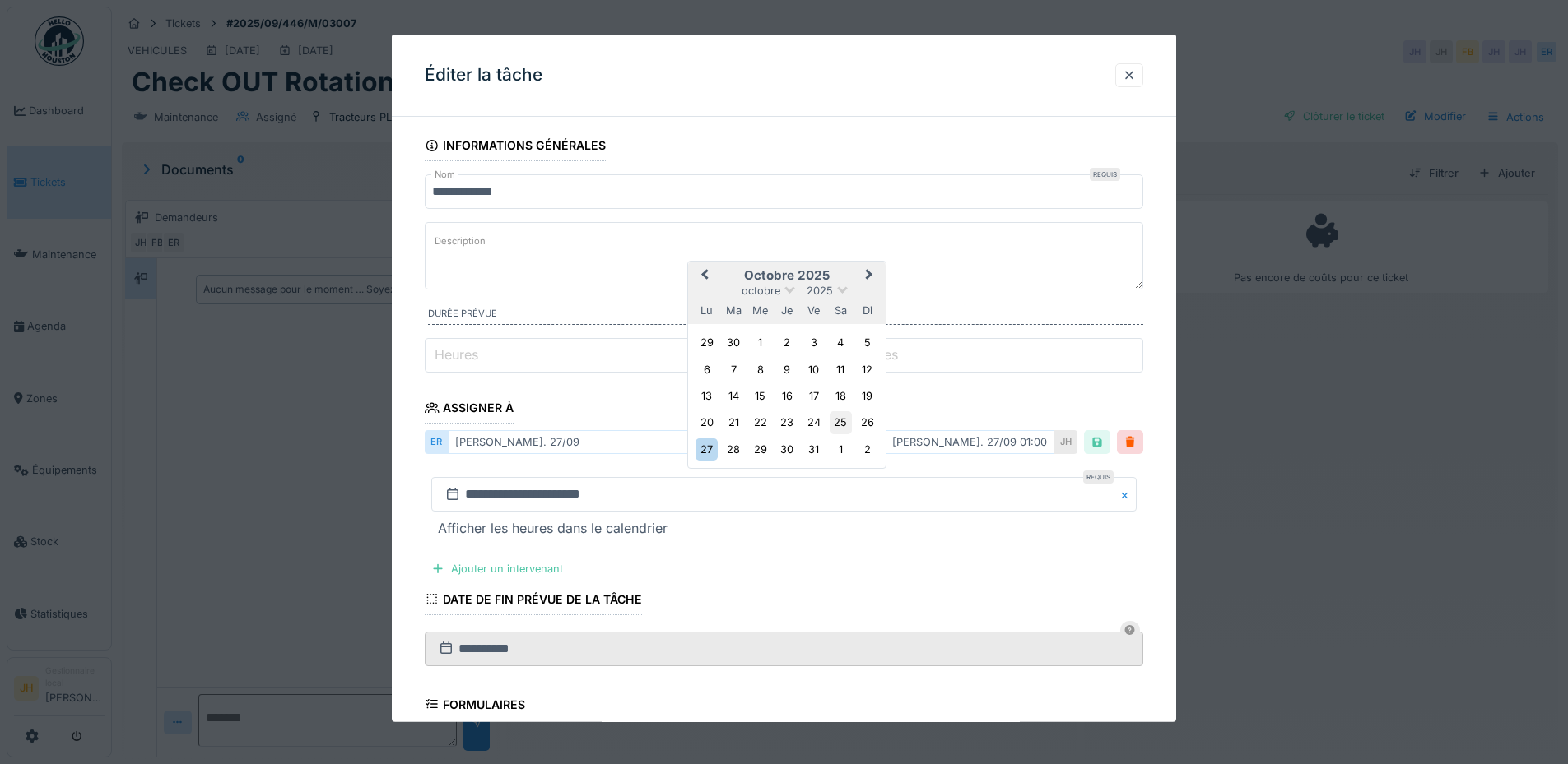
click at [850, 420] on div "25" at bounding box center [841, 422] width 22 height 22
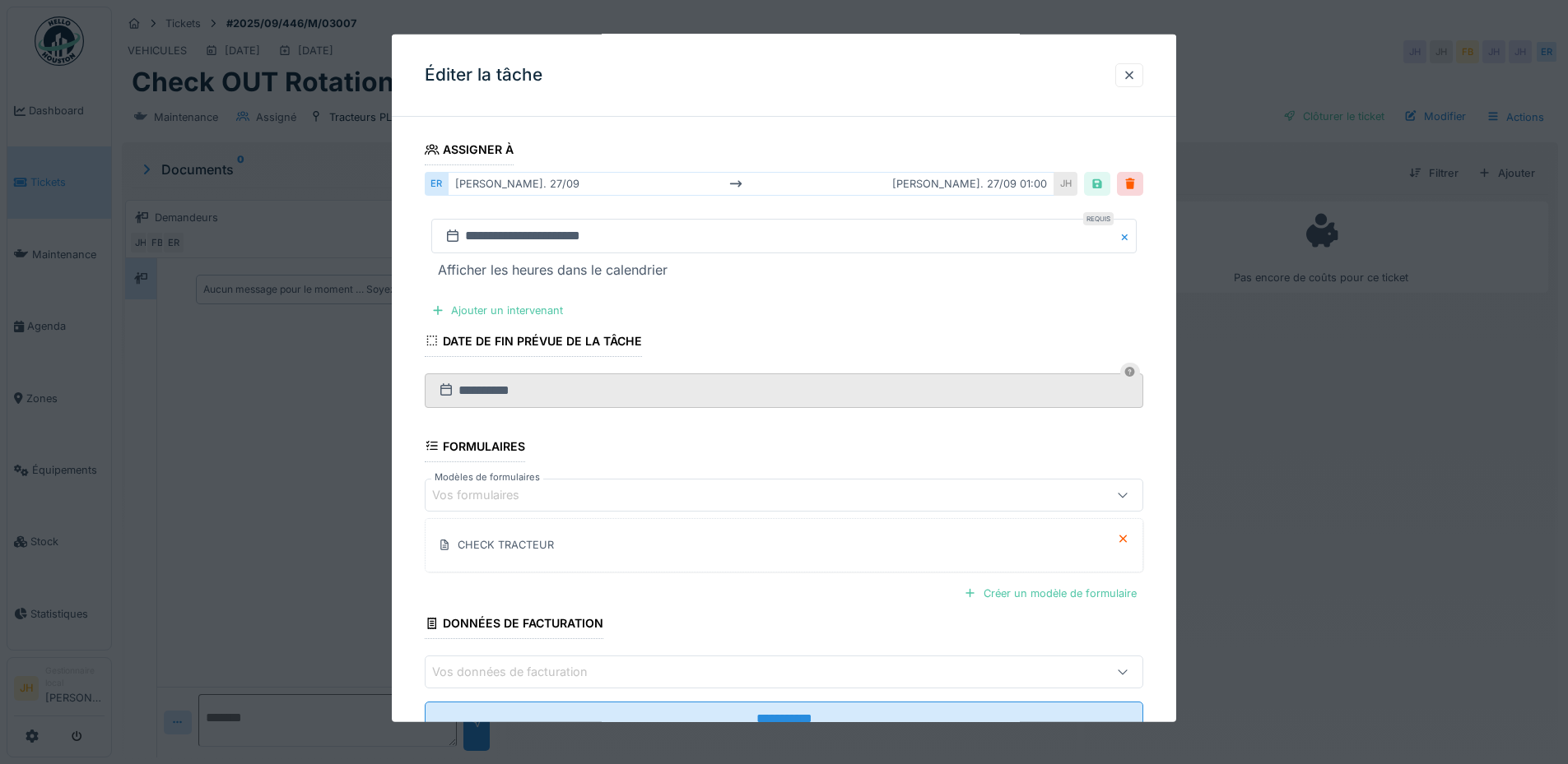
scroll to position [318, 0]
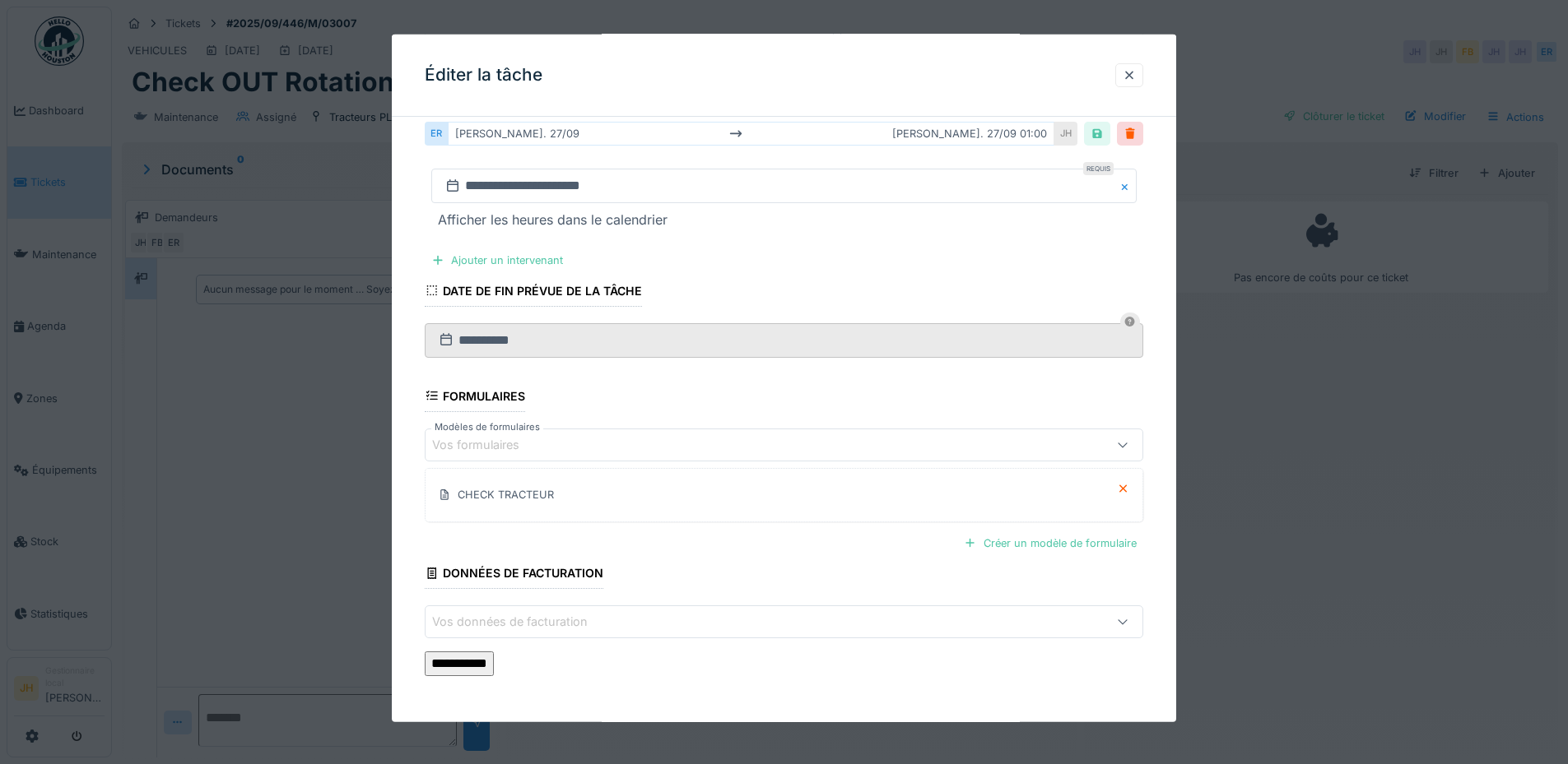
click at [494, 661] on input "**********" at bounding box center [458, 663] width 69 height 25
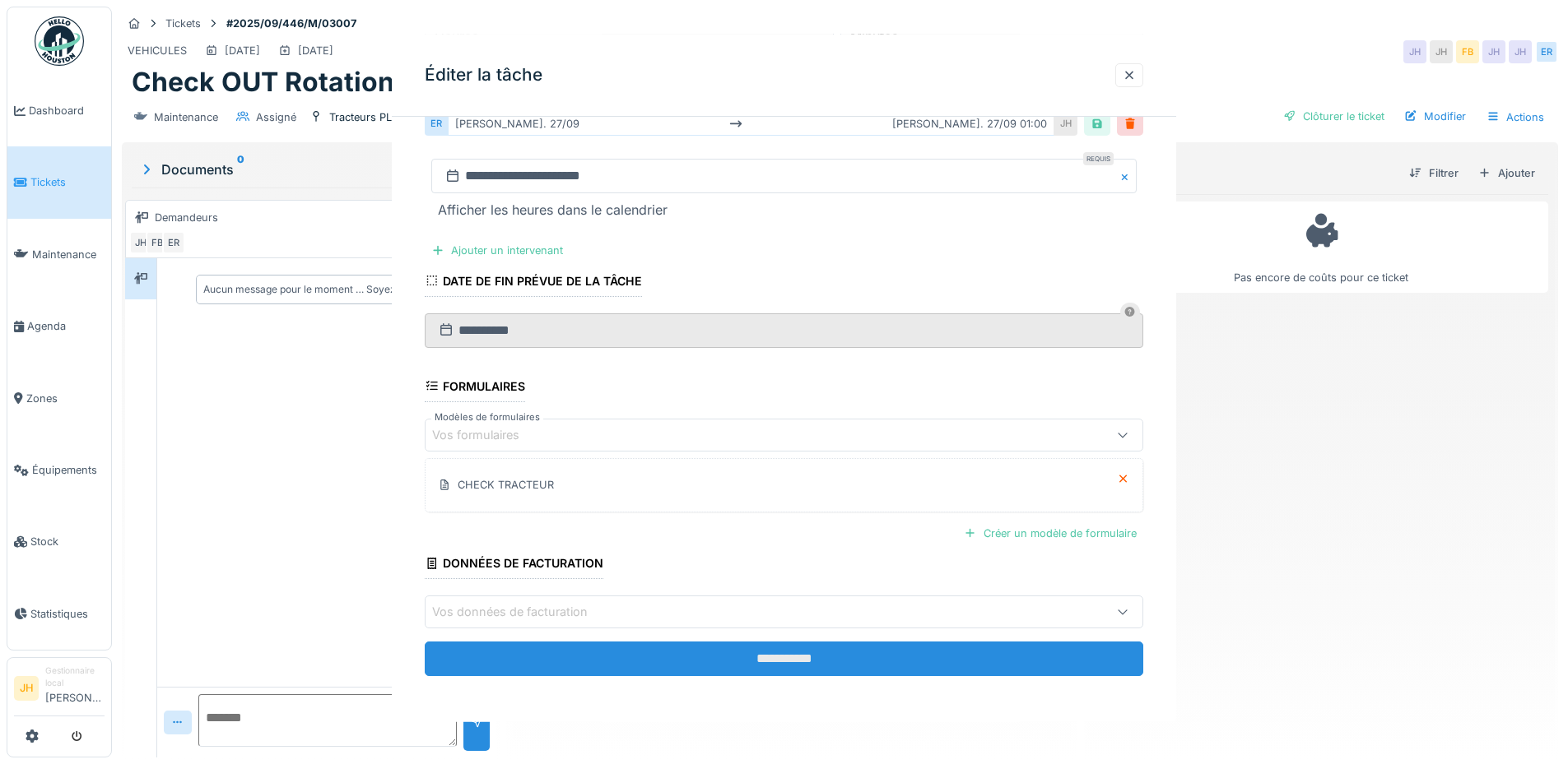
scroll to position [0, 0]
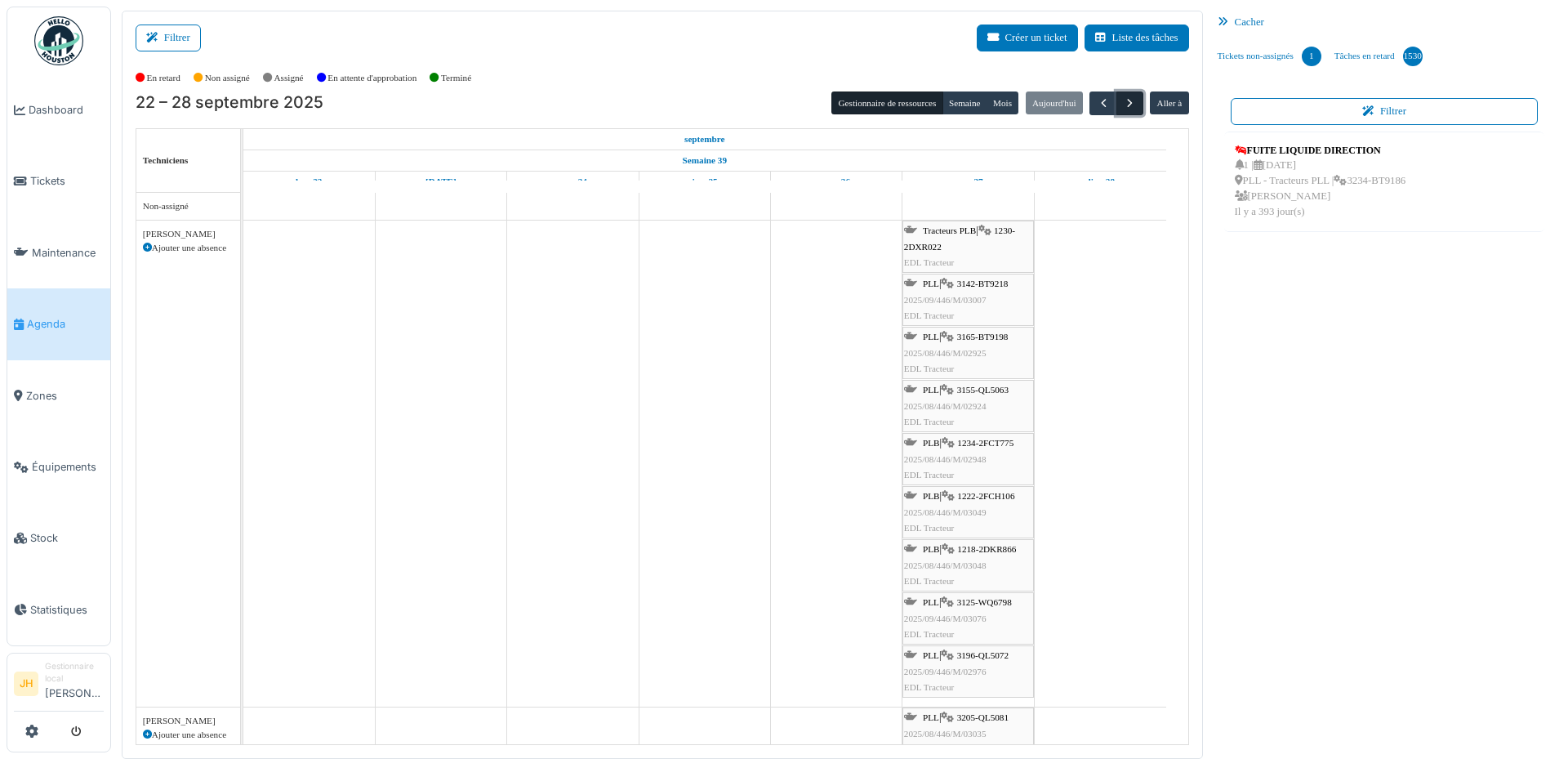
click at [1123, 99] on span "button" at bounding box center [1130, 103] width 13 height 13
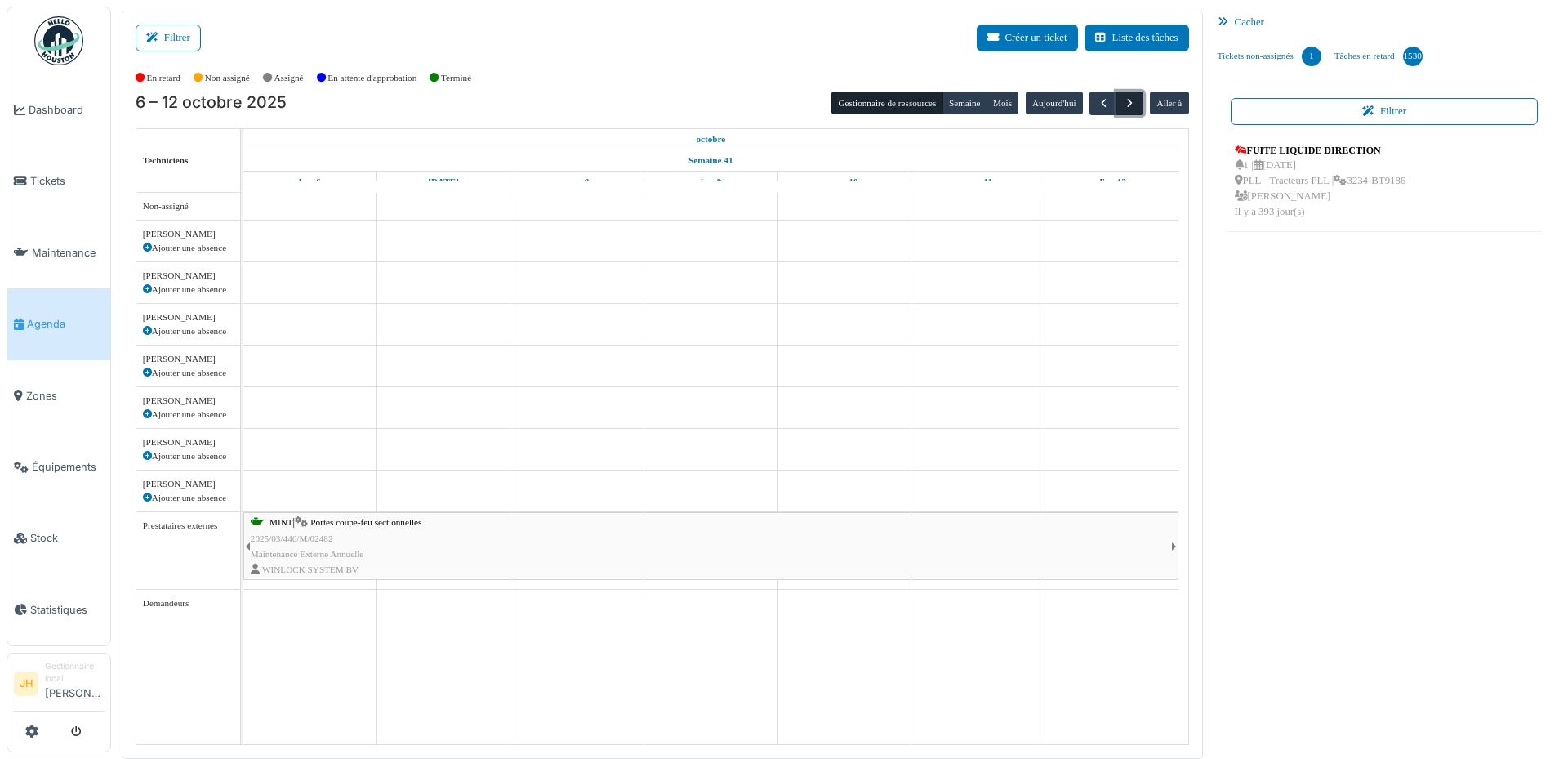
click at [1123, 99] on span "button" at bounding box center [1130, 103] width 13 height 13
click at [1097, 101] on span "button" at bounding box center [1104, 103] width 13 height 13
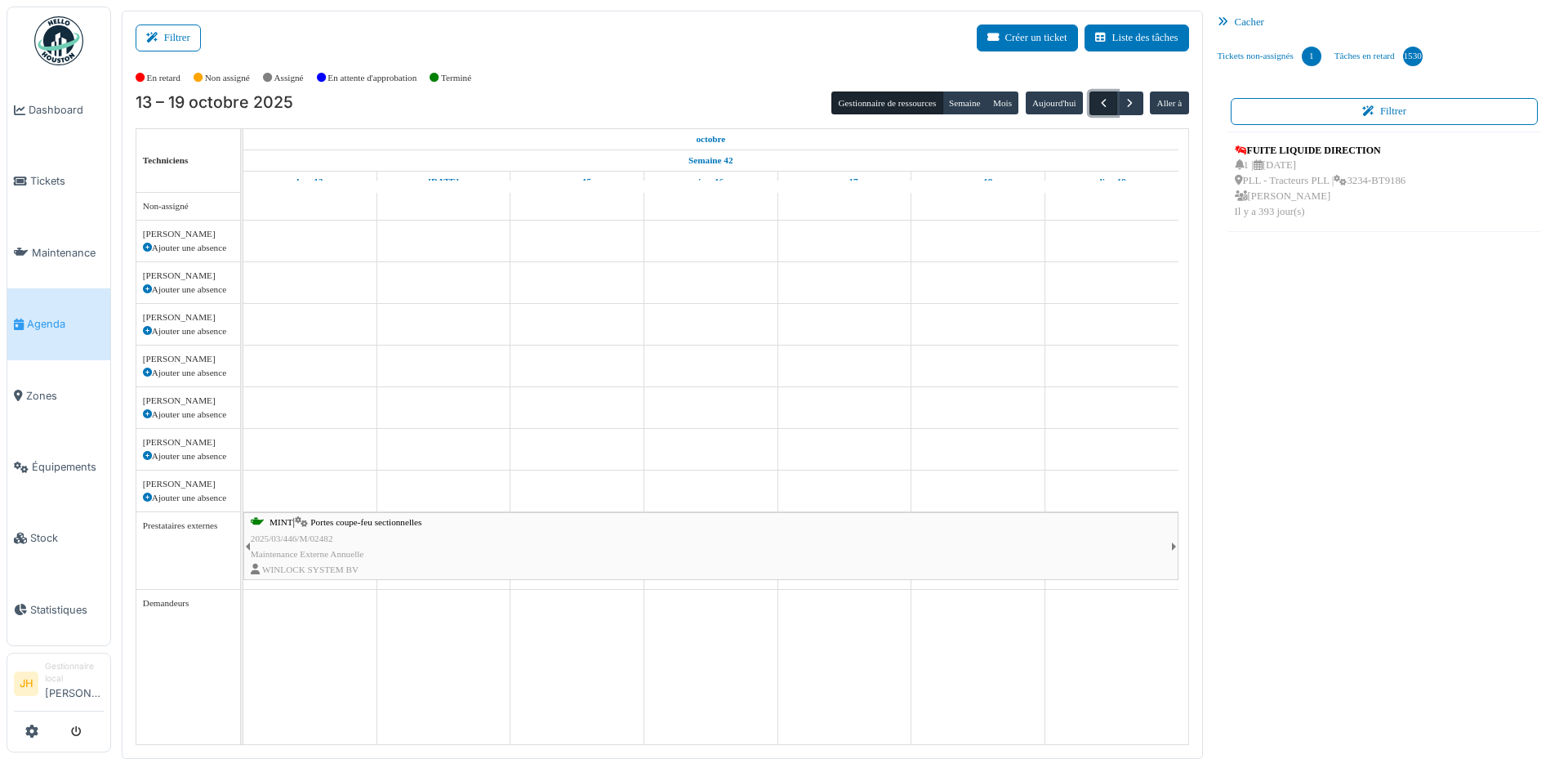
click at [1097, 101] on span "button" at bounding box center [1104, 103] width 13 height 13
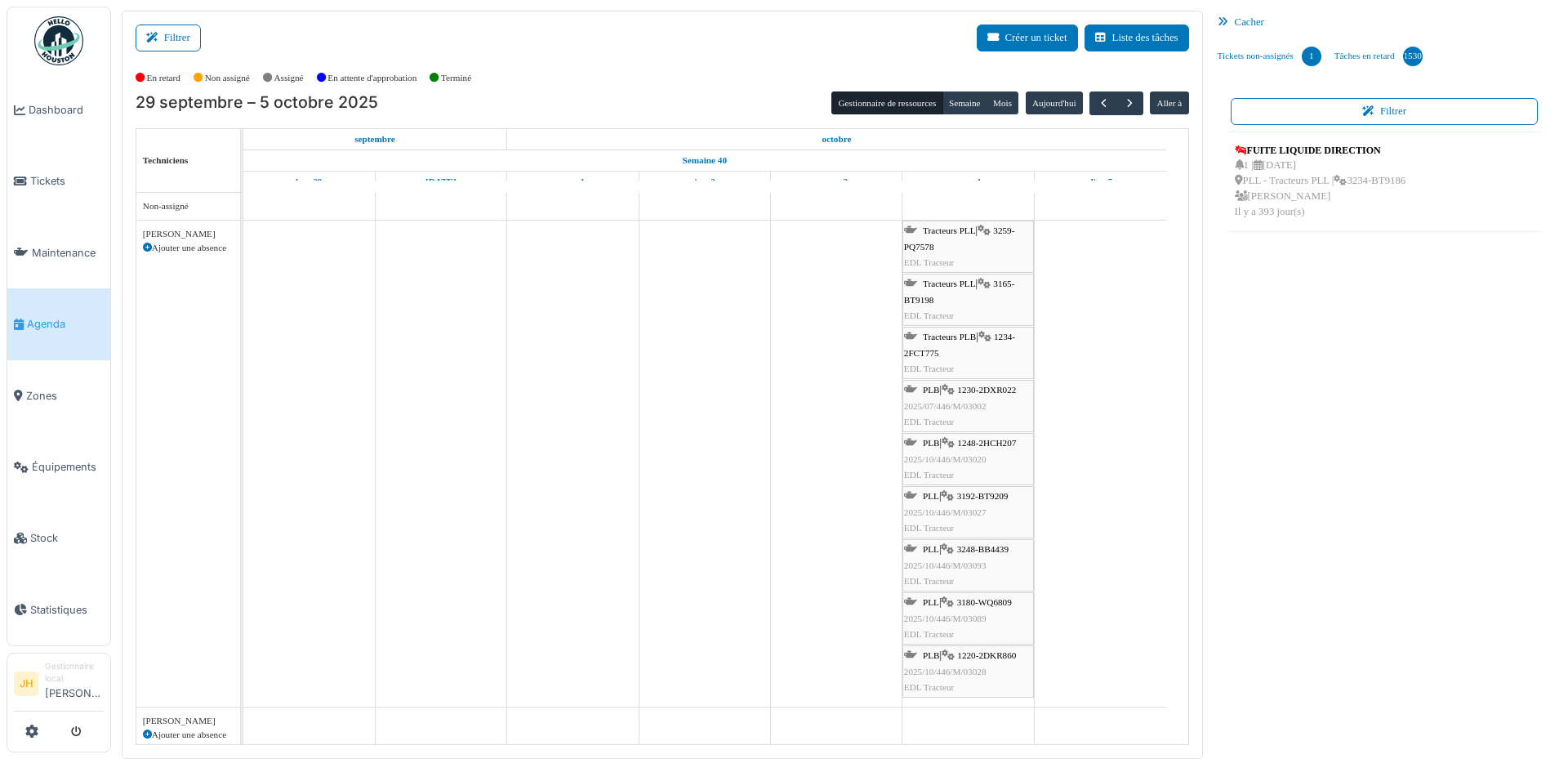
click at [55, 316] on span "Agenda" at bounding box center [65, 323] width 77 height 15
